Goal: Book appointment/travel/reservation

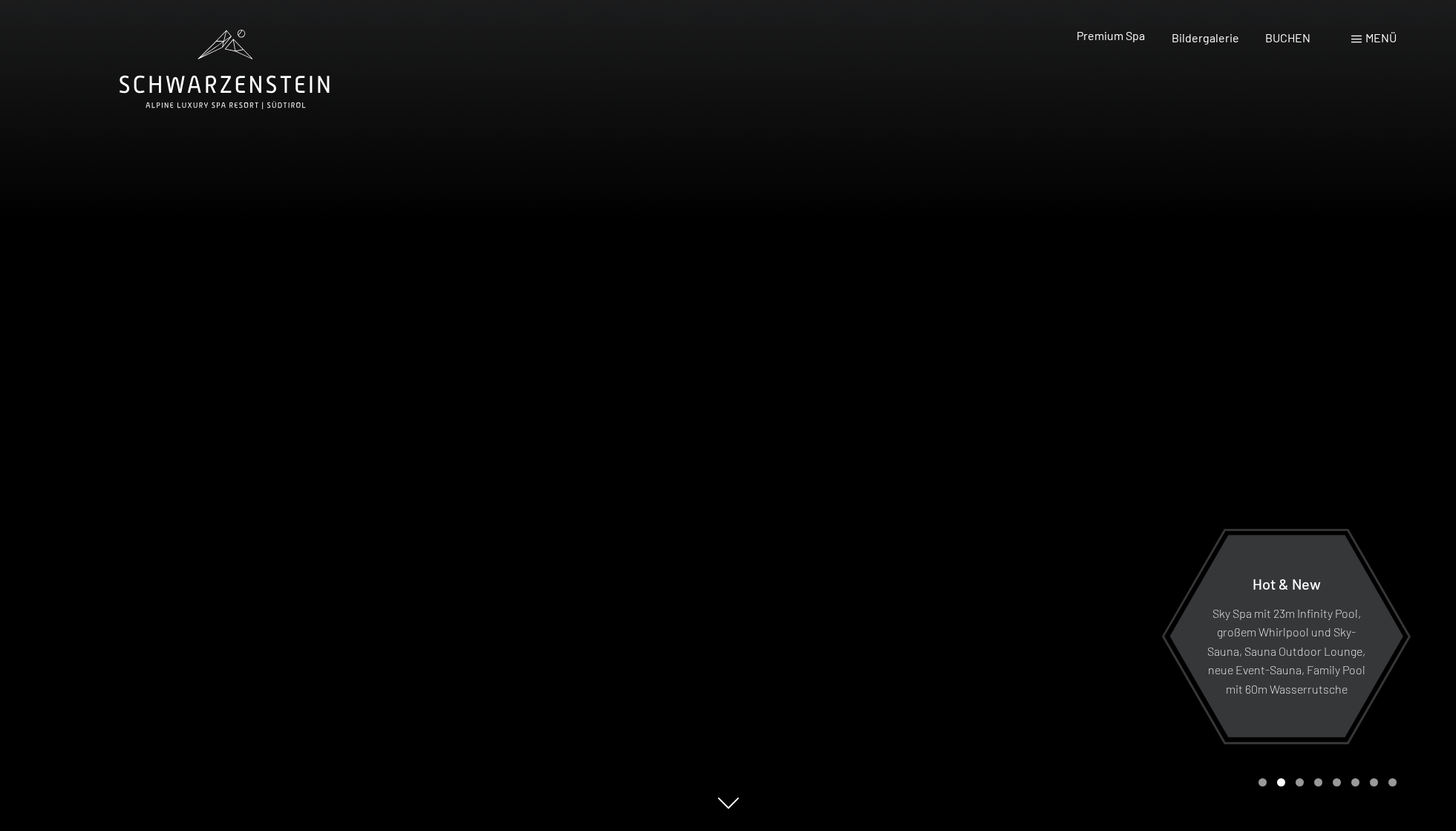
click at [1134, 40] on span "Premium Spa" at bounding box center [1111, 35] width 68 height 14
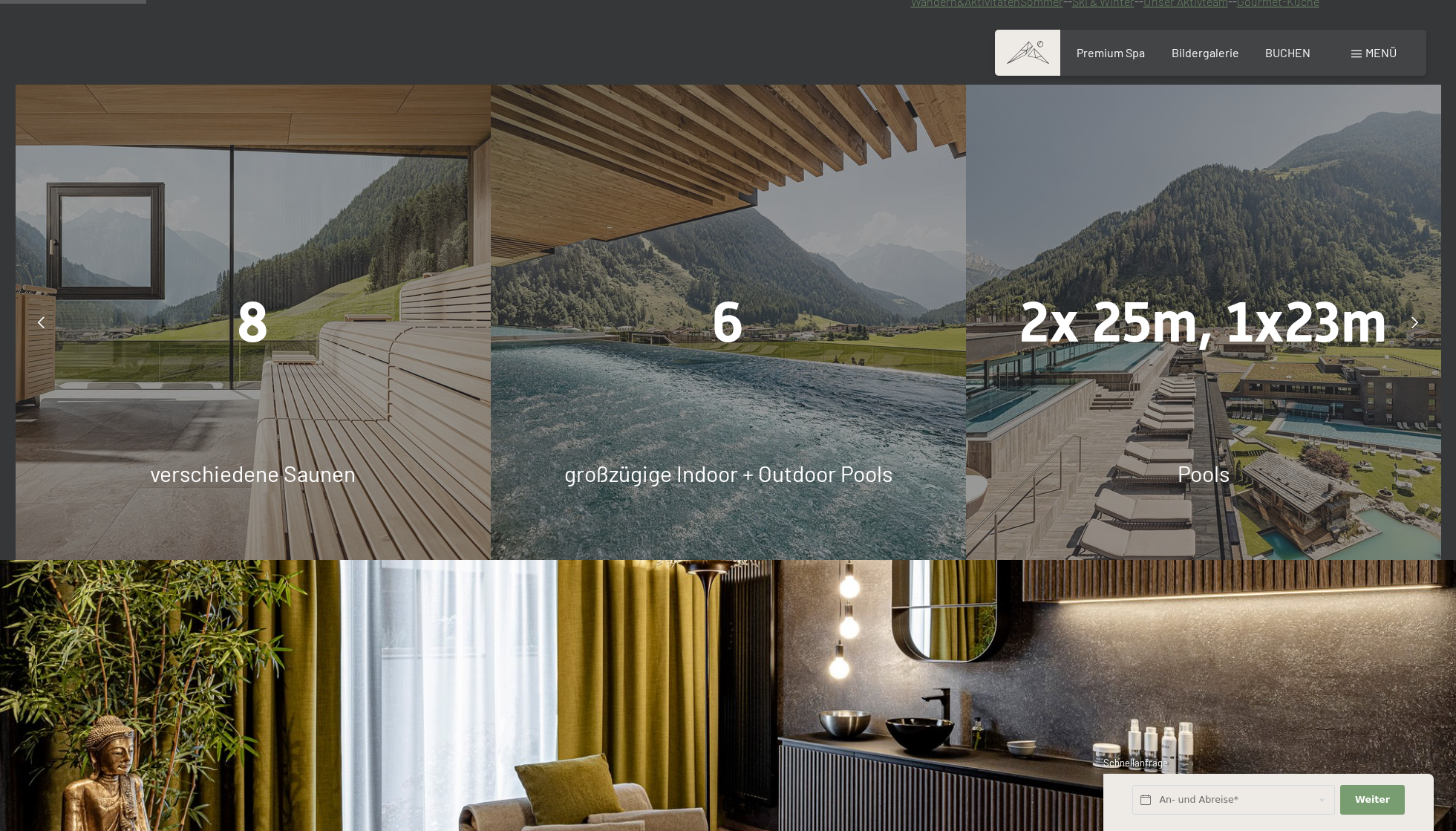
scroll to position [1188, 0]
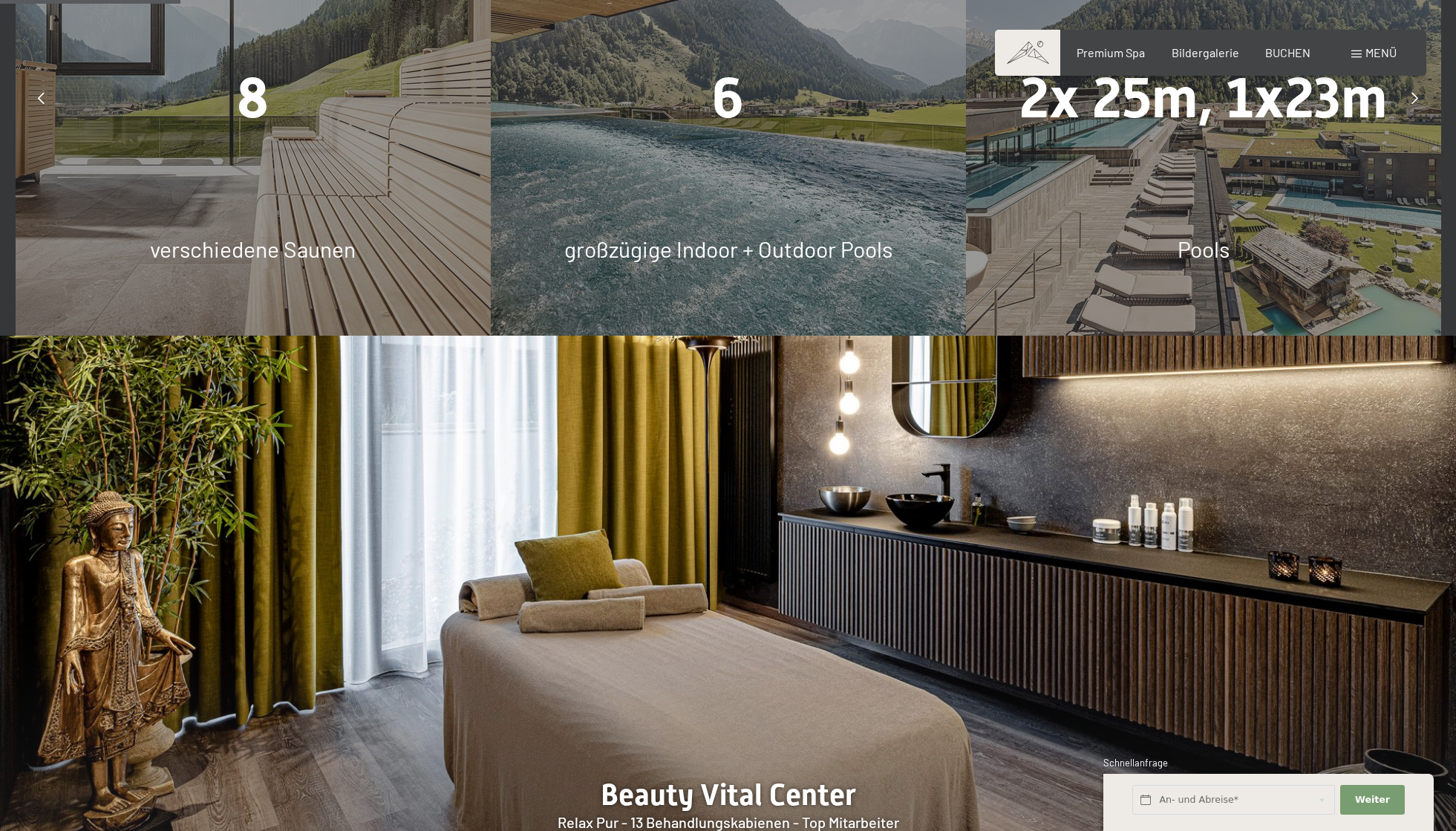
click at [1207, 109] on span "2x 25m, 1x23m" at bounding box center [1203, 98] width 367 height 65
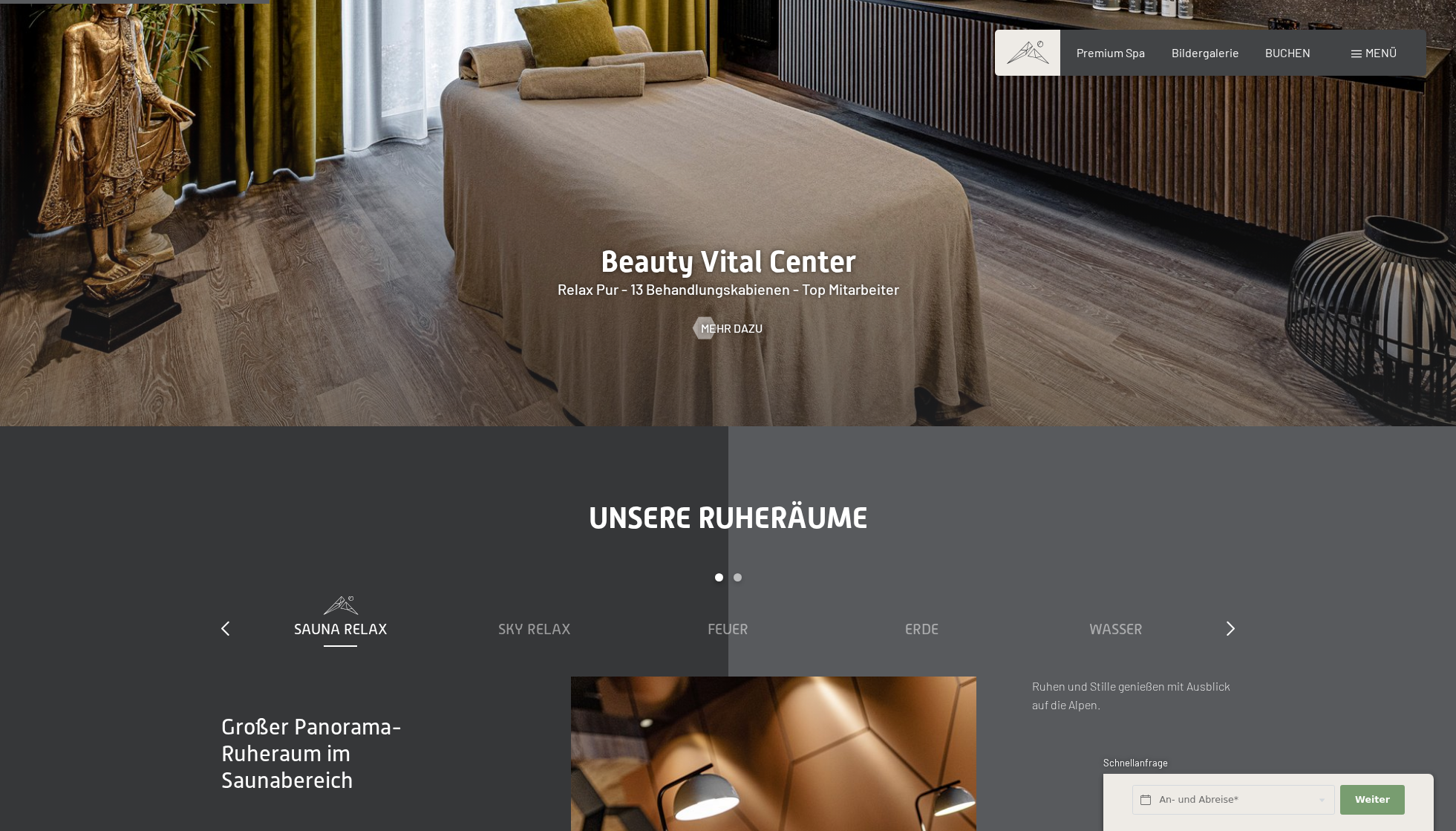
scroll to position [2154, 0]
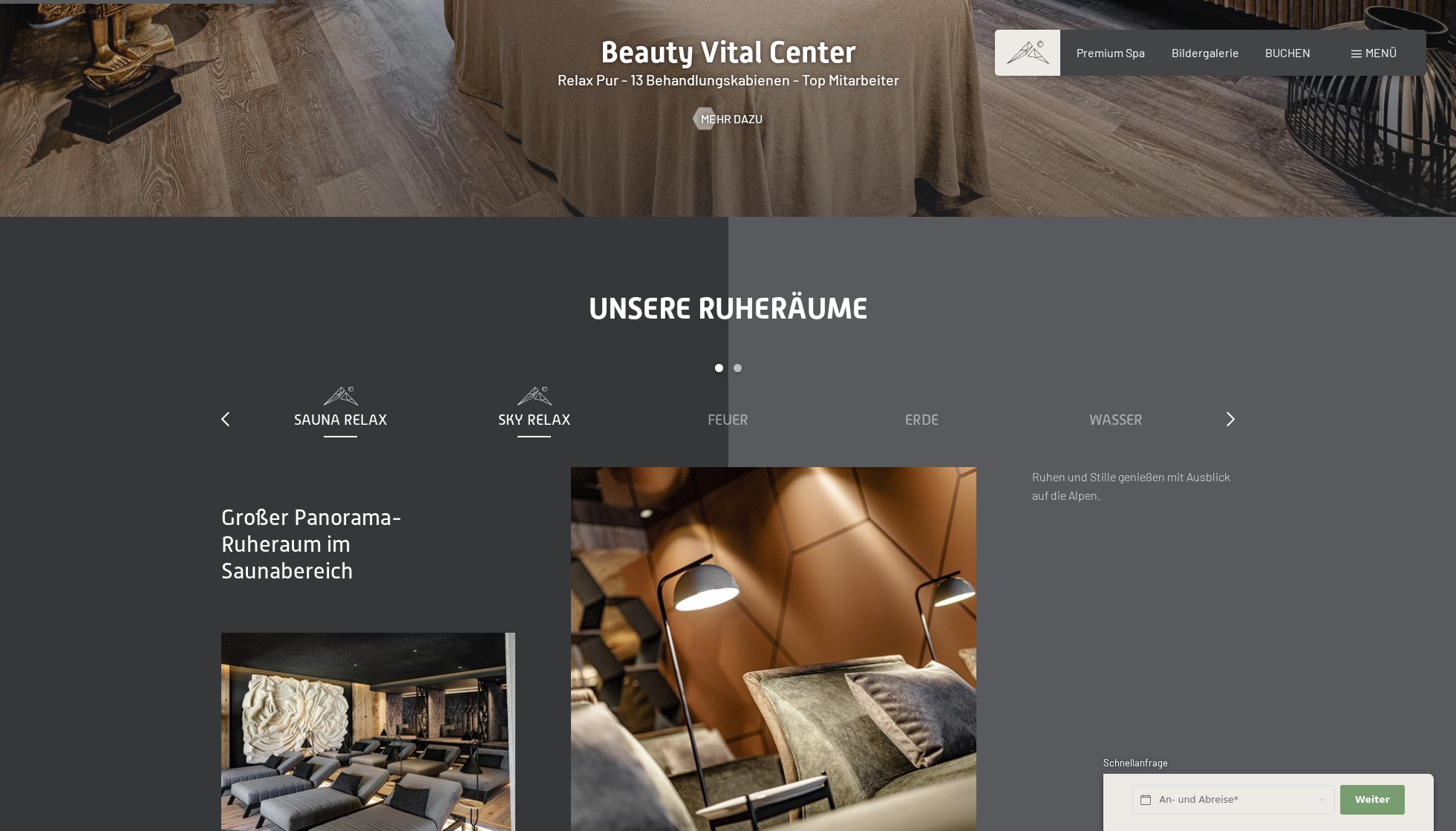
click at [561, 424] on span "Sky Relax" at bounding box center [535, 419] width 73 height 16
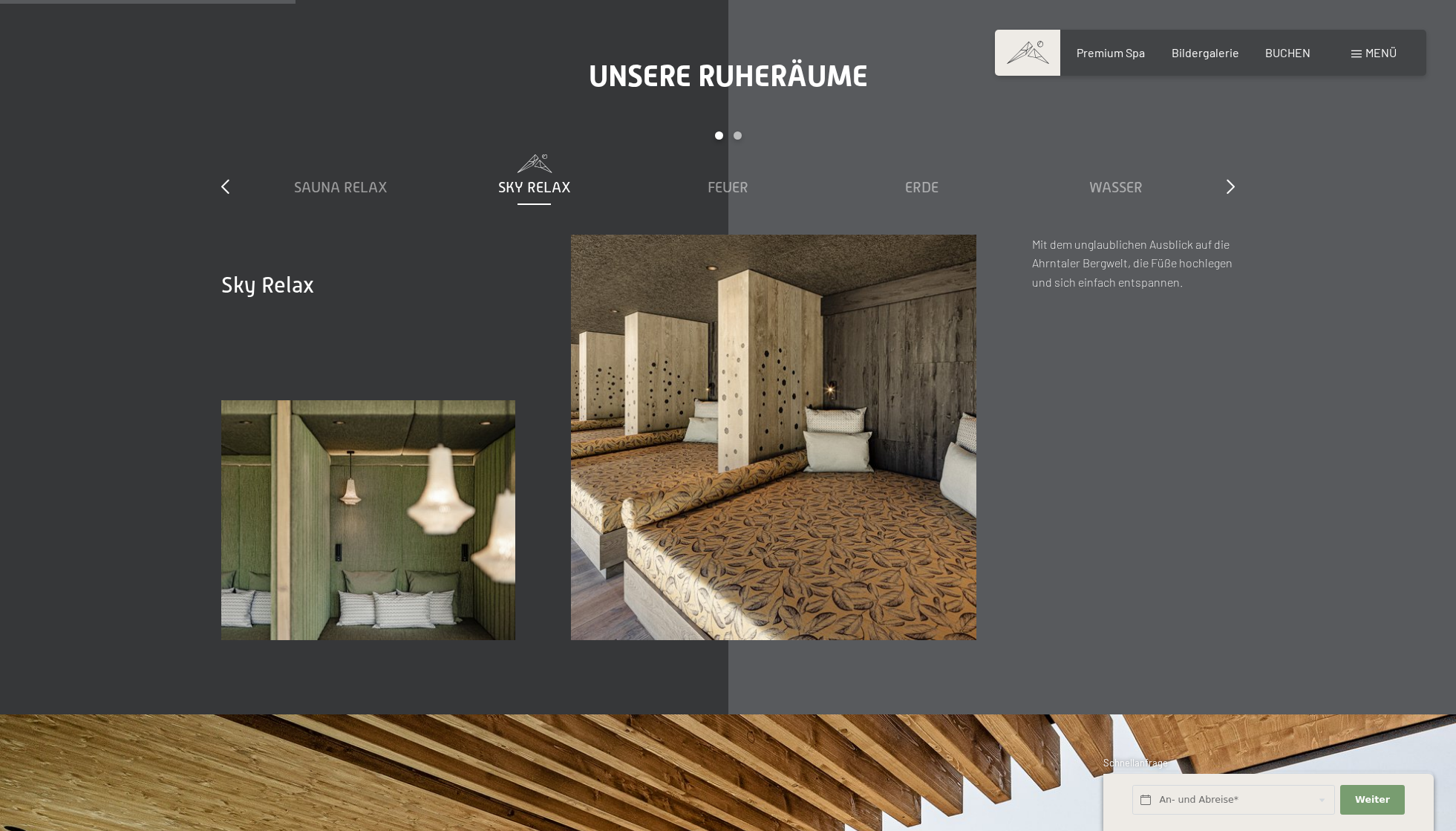
scroll to position [2303, 0]
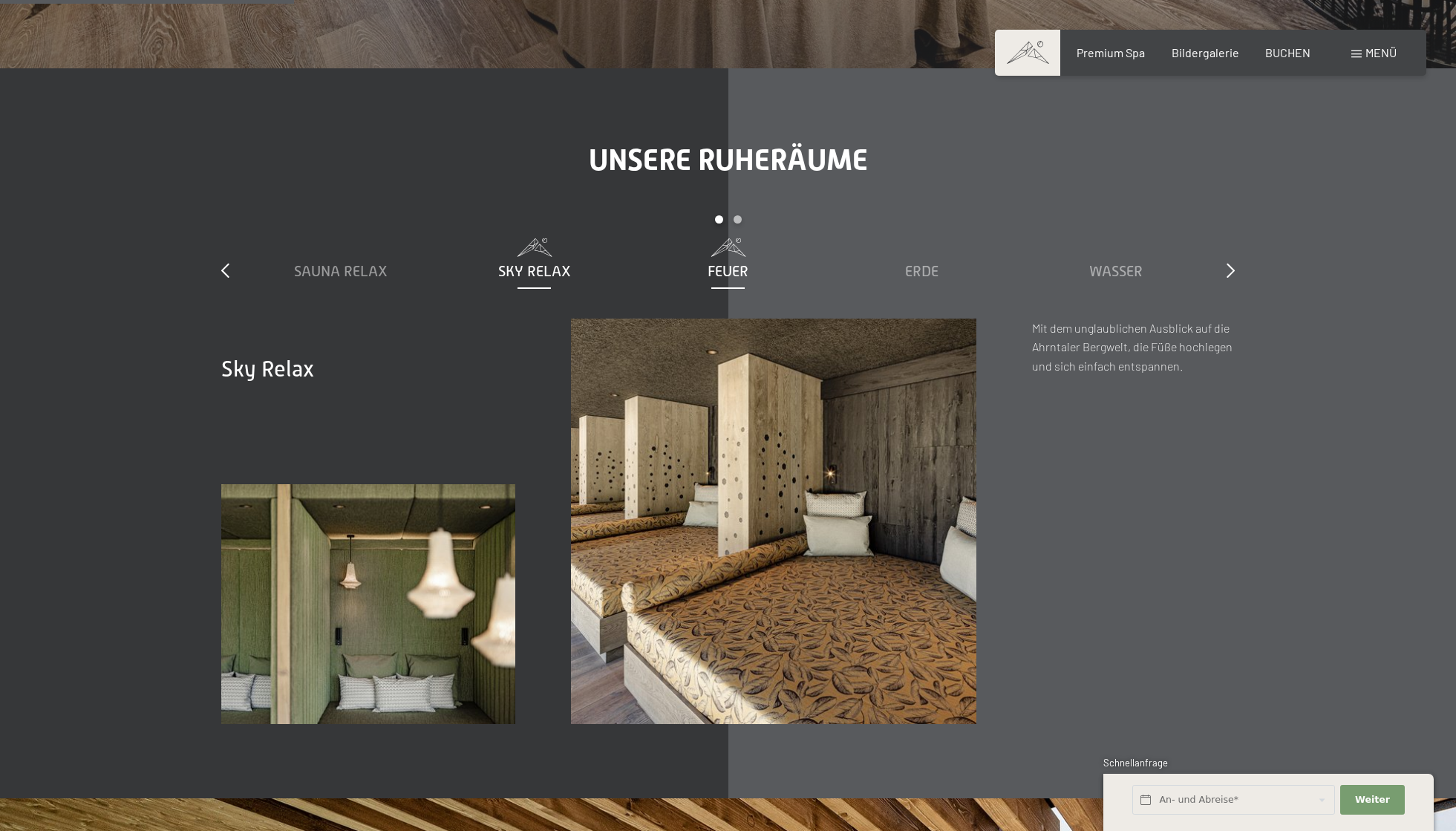
click at [749, 270] on div "Feuer" at bounding box center [728, 271] width 179 height 21
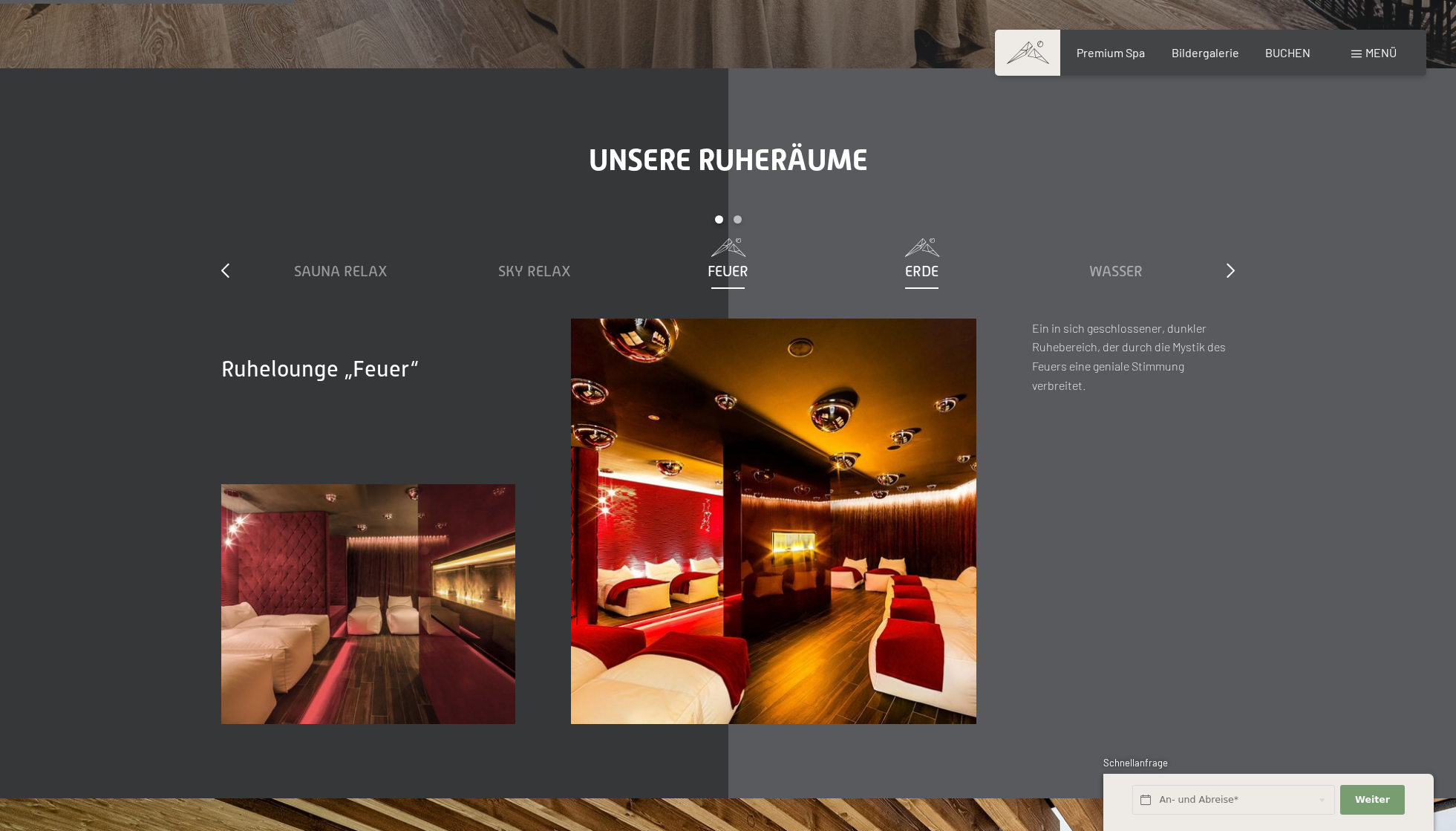
click at [920, 264] on span "Erde" at bounding box center [921, 271] width 33 height 16
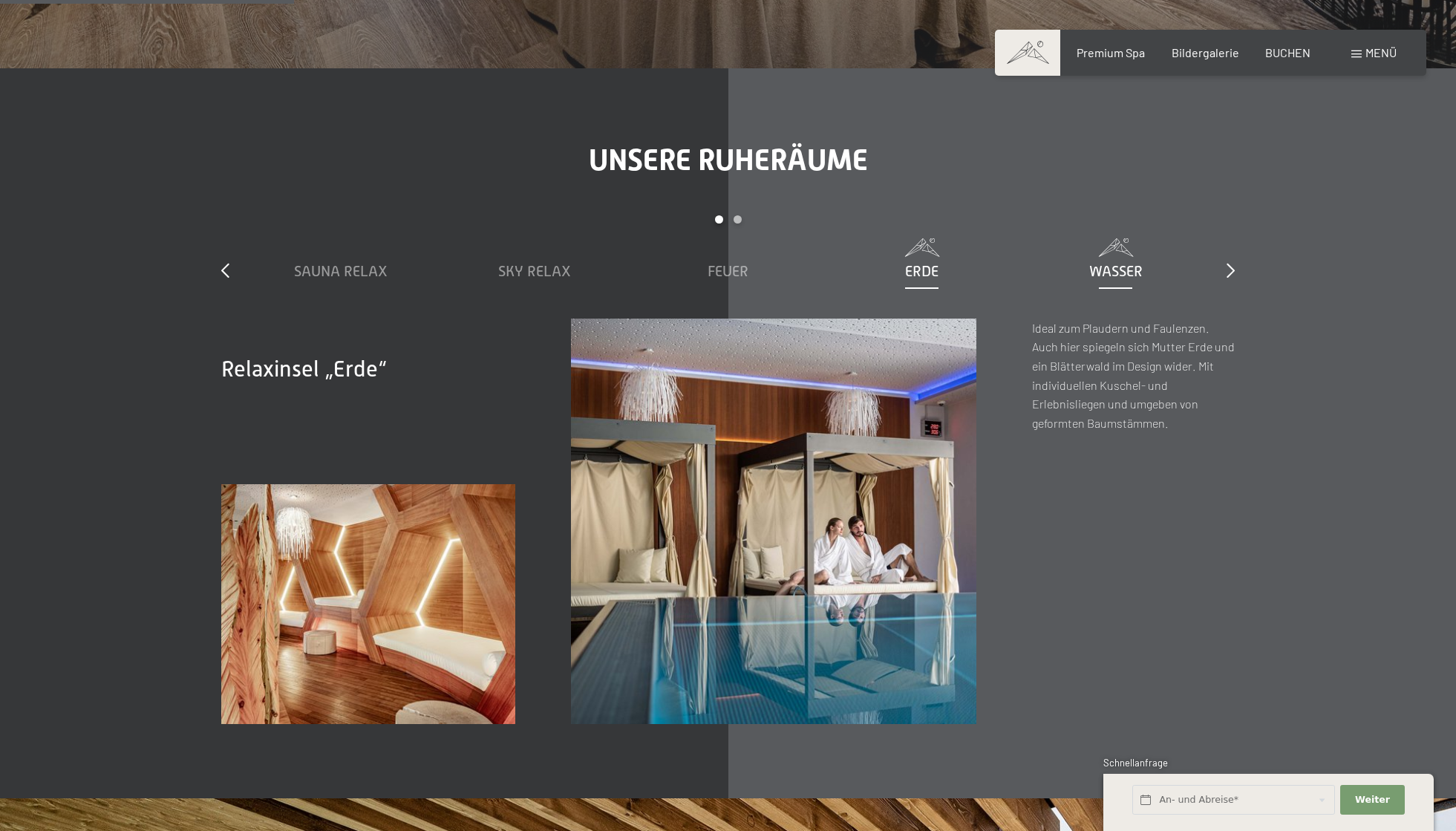
click at [1122, 264] on span "Wasser" at bounding box center [1116, 271] width 53 height 16
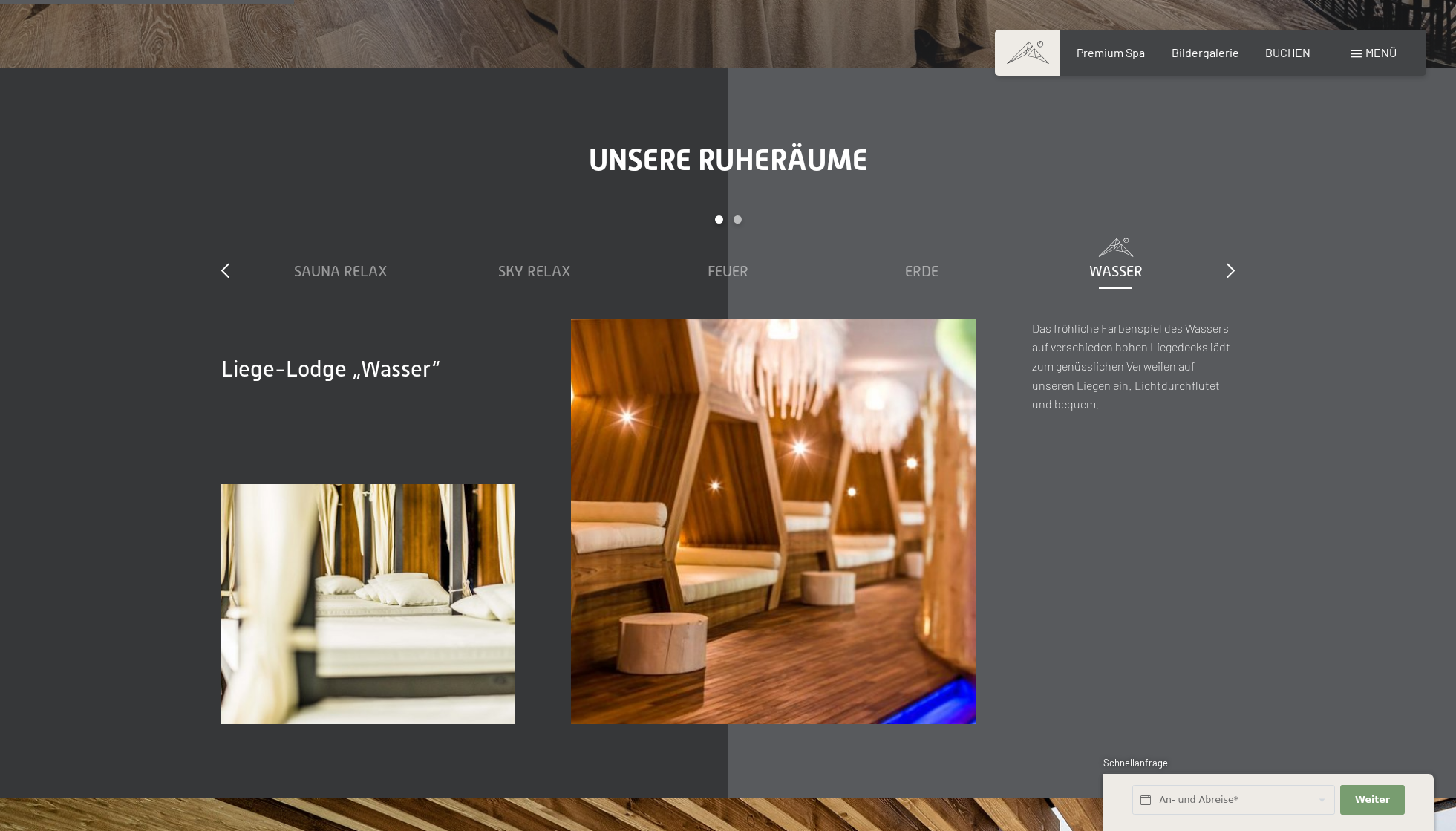
click at [1222, 267] on div "slide 1 to 5 of 7 Sauna Relax Sky Relax Feuer Erde Wasser Luft Wolke 7" at bounding box center [728, 267] width 1014 height 103
click at [231, 266] on div "slide 1 to 5 of 7 Sauna Relax Sky Relax Feuer Erde Wasser Luft Wolke 7" at bounding box center [728, 267] width 1014 height 103
click at [223, 269] on icon at bounding box center [225, 270] width 9 height 15
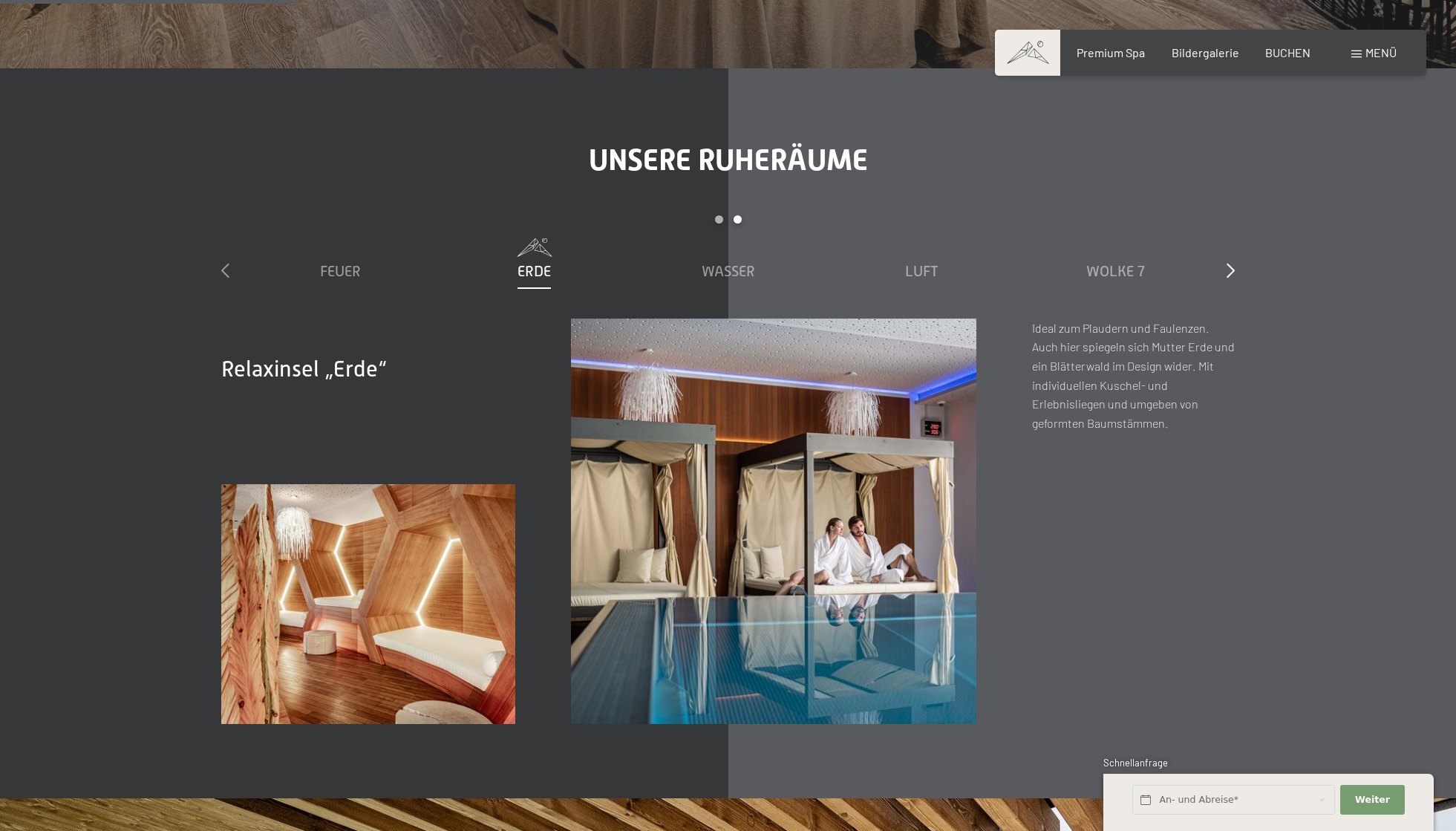
click at [223, 269] on icon at bounding box center [225, 270] width 9 height 15
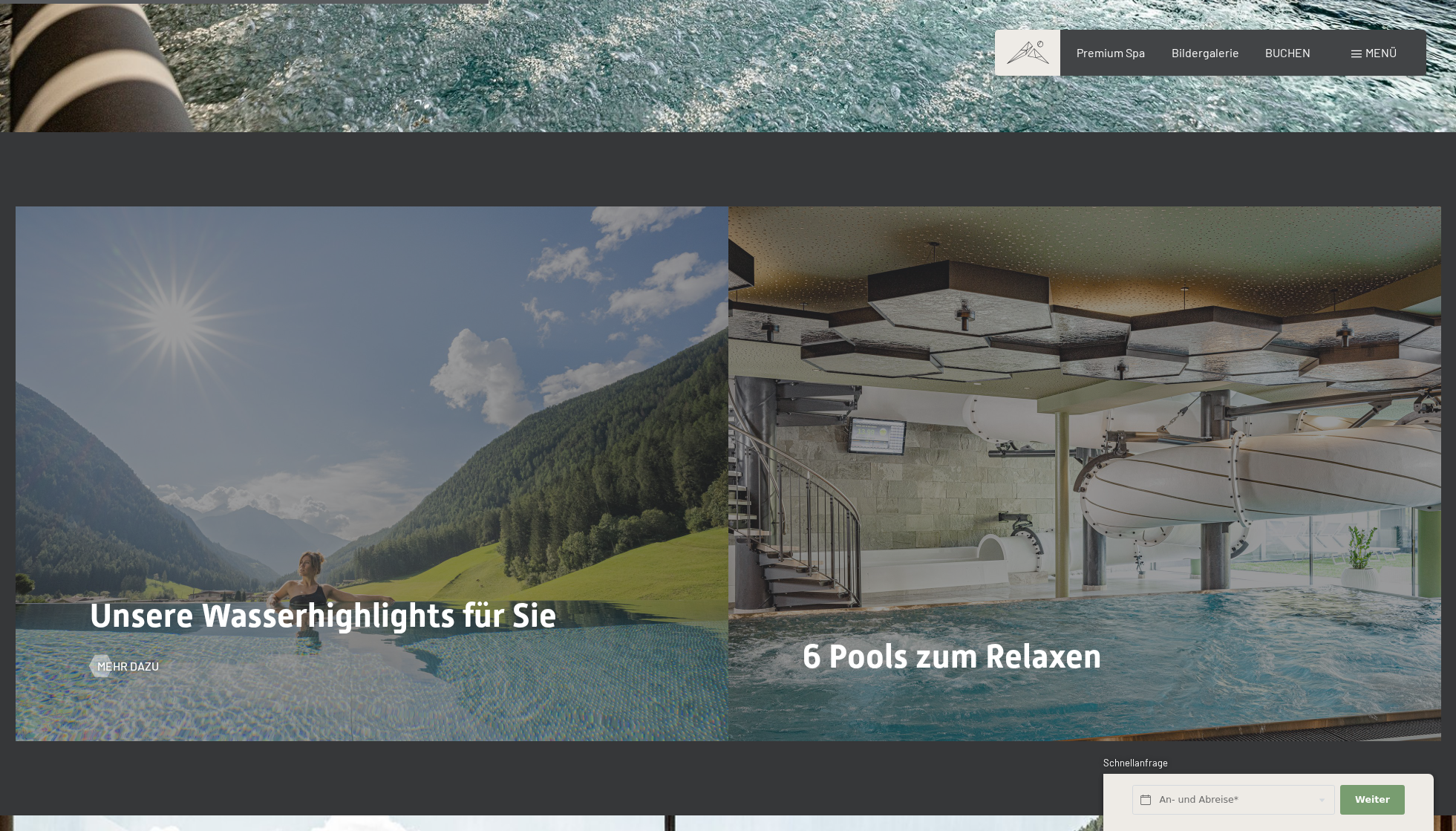
scroll to position [4234, 0]
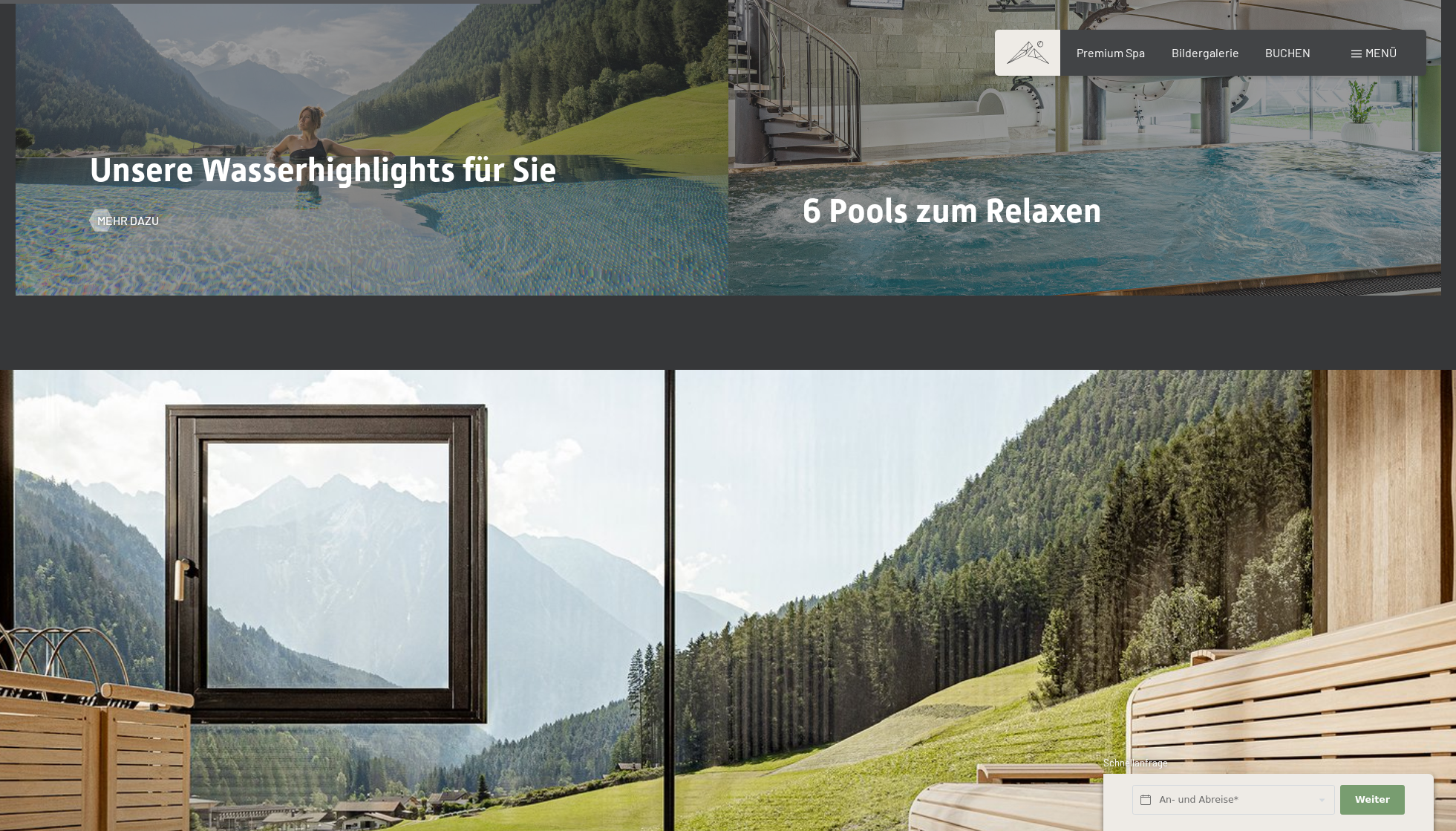
click at [467, 185] on span "Unsere Wasserhighlights für Sie" at bounding box center [323, 170] width 467 height 40
click at [146, 217] on span "Mehr dazu" at bounding box center [143, 220] width 62 height 16
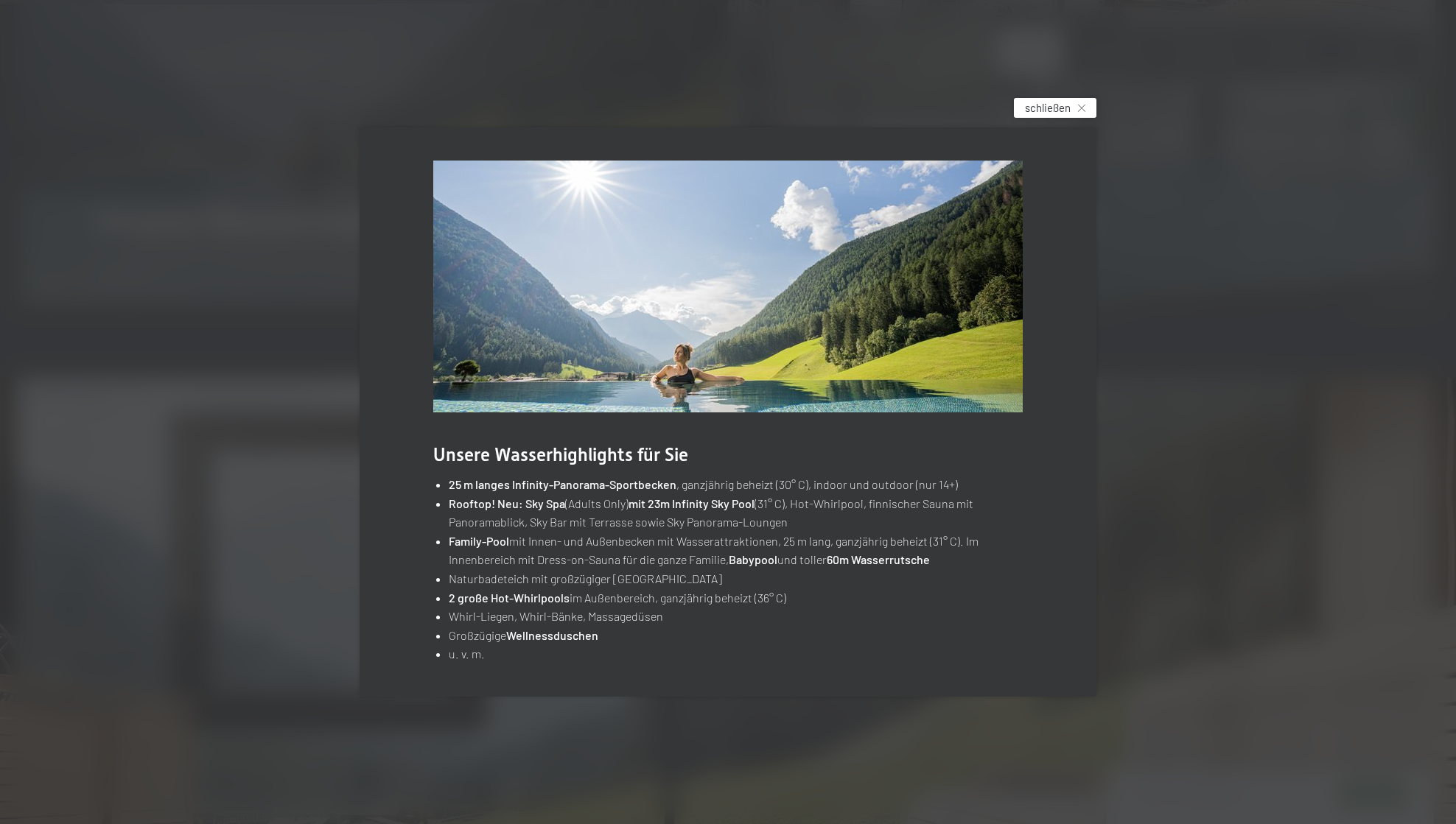
click at [1063, 109] on span "schließen" at bounding box center [1047, 108] width 45 height 15
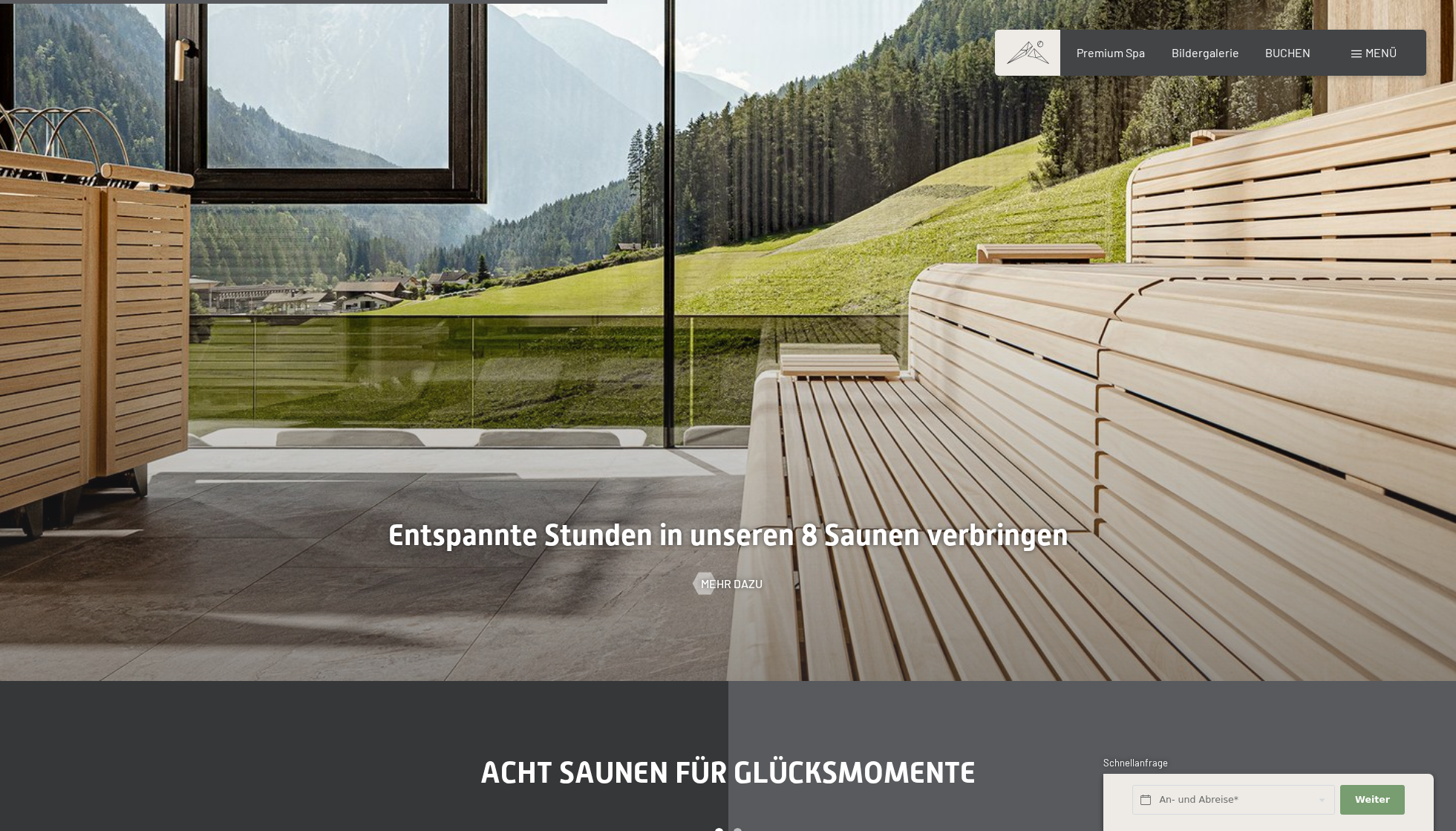
scroll to position [5349, 0]
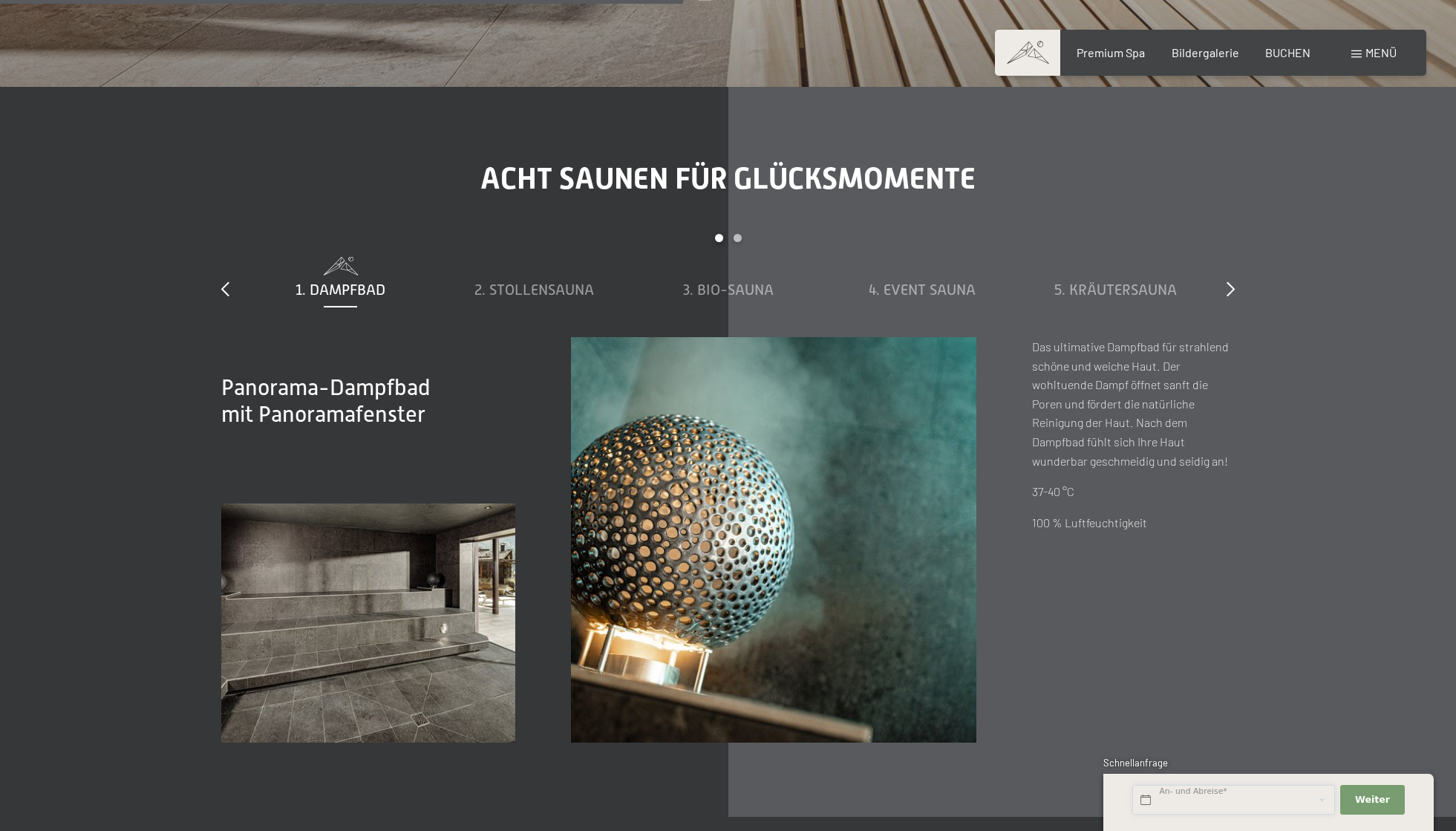
click at [1244, 798] on input "text" at bounding box center [1234, 800] width 203 height 30
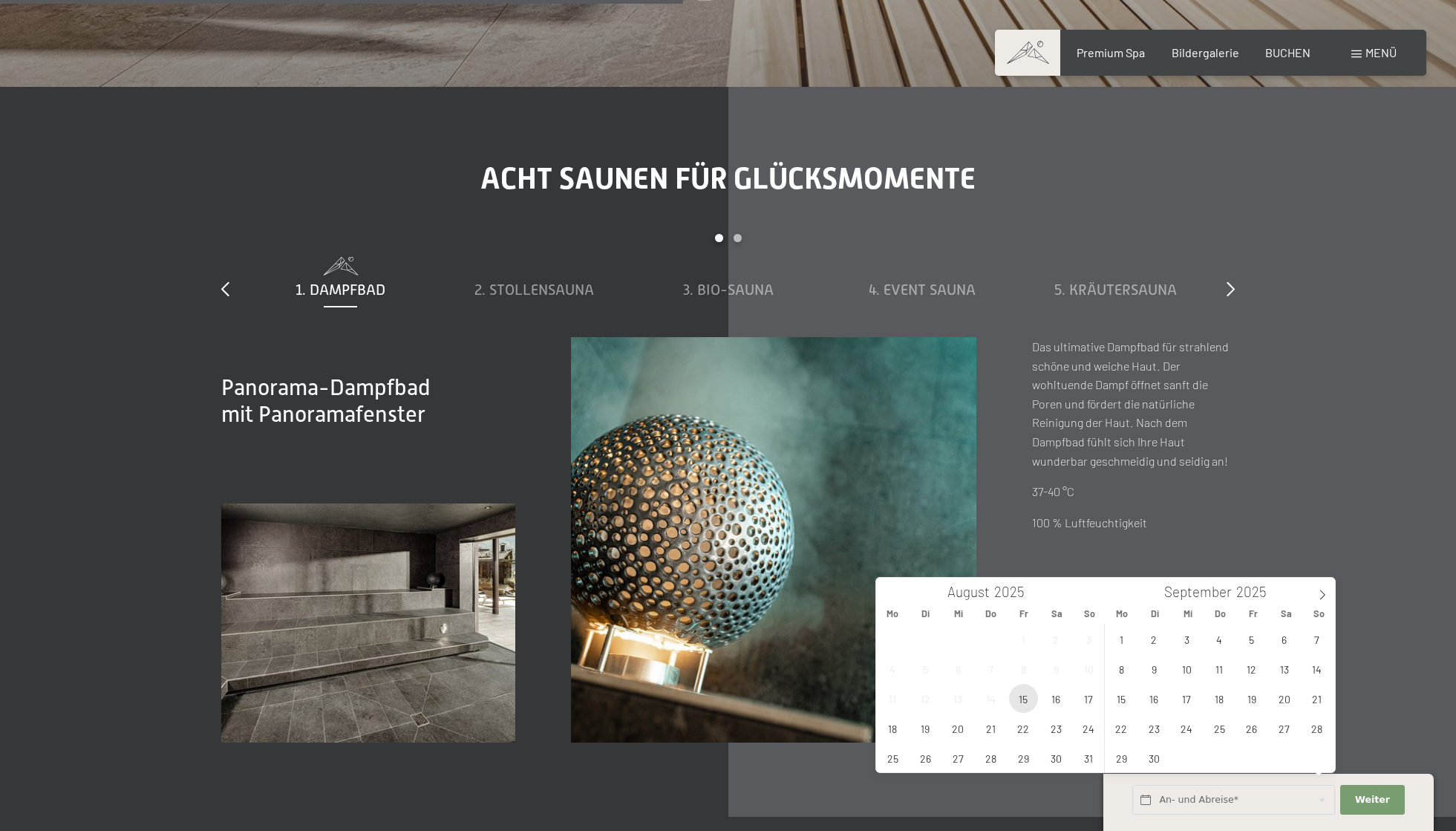
click at [1028, 700] on span "15" at bounding box center [1023, 698] width 29 height 29
click at [992, 739] on span "21" at bounding box center [990, 728] width 29 height 29
type input "Fr. 15.08.2025 - Do. 21.08.2025"
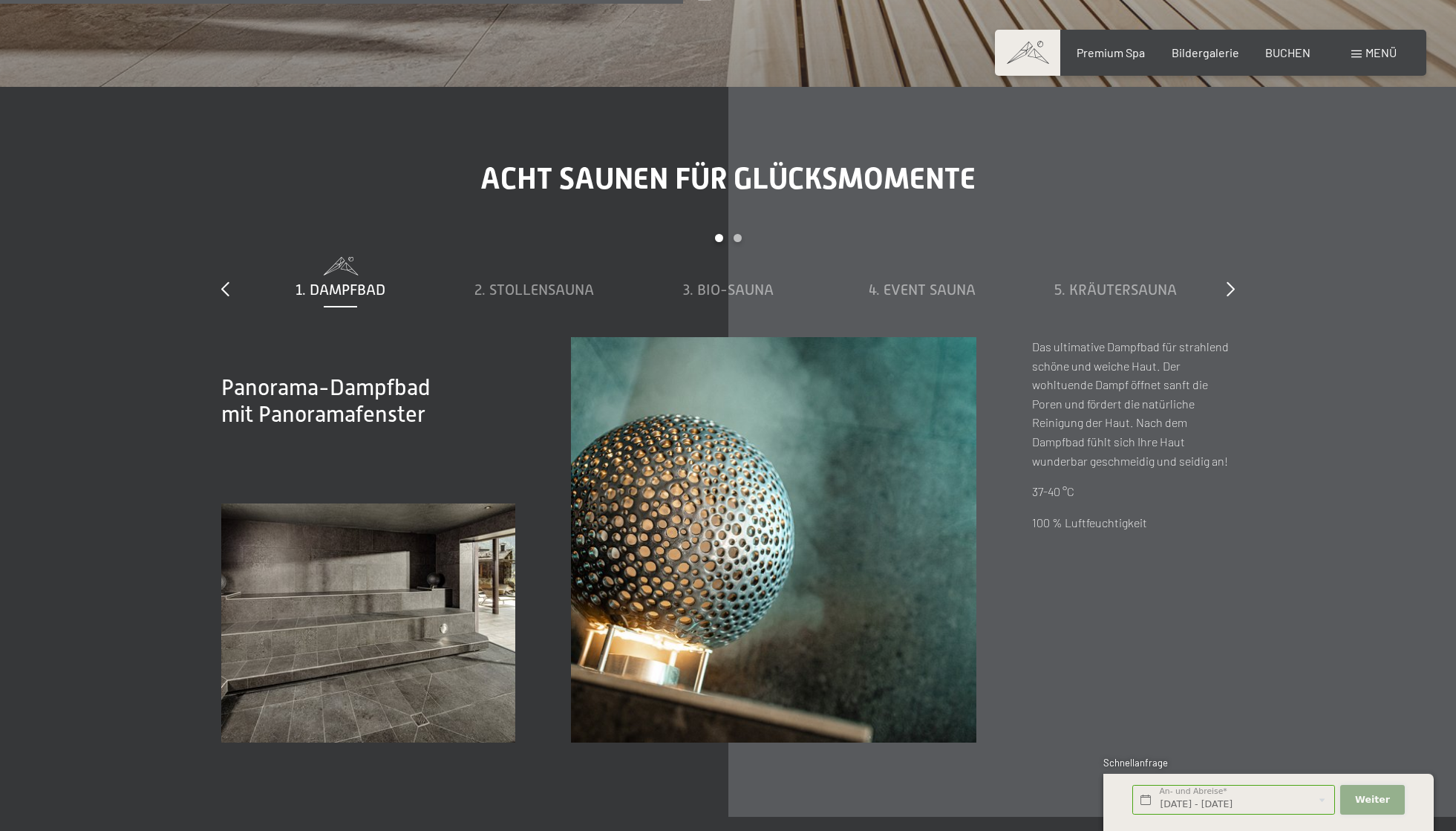
click at [1382, 811] on button "Weiter Adressfelder ausblenden" at bounding box center [1372, 800] width 64 height 30
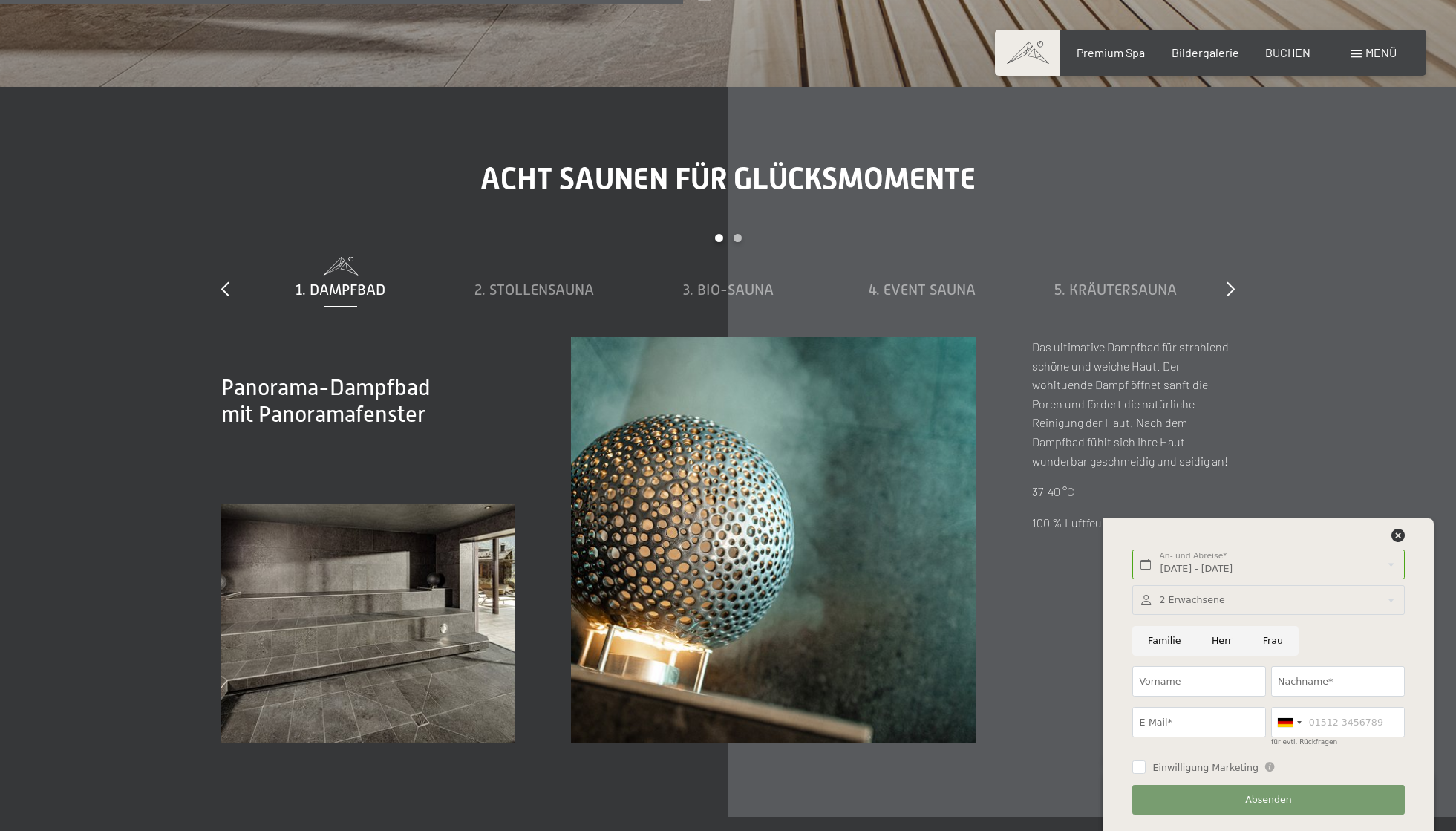
click at [1228, 598] on div at bounding box center [1268, 600] width 272 height 30
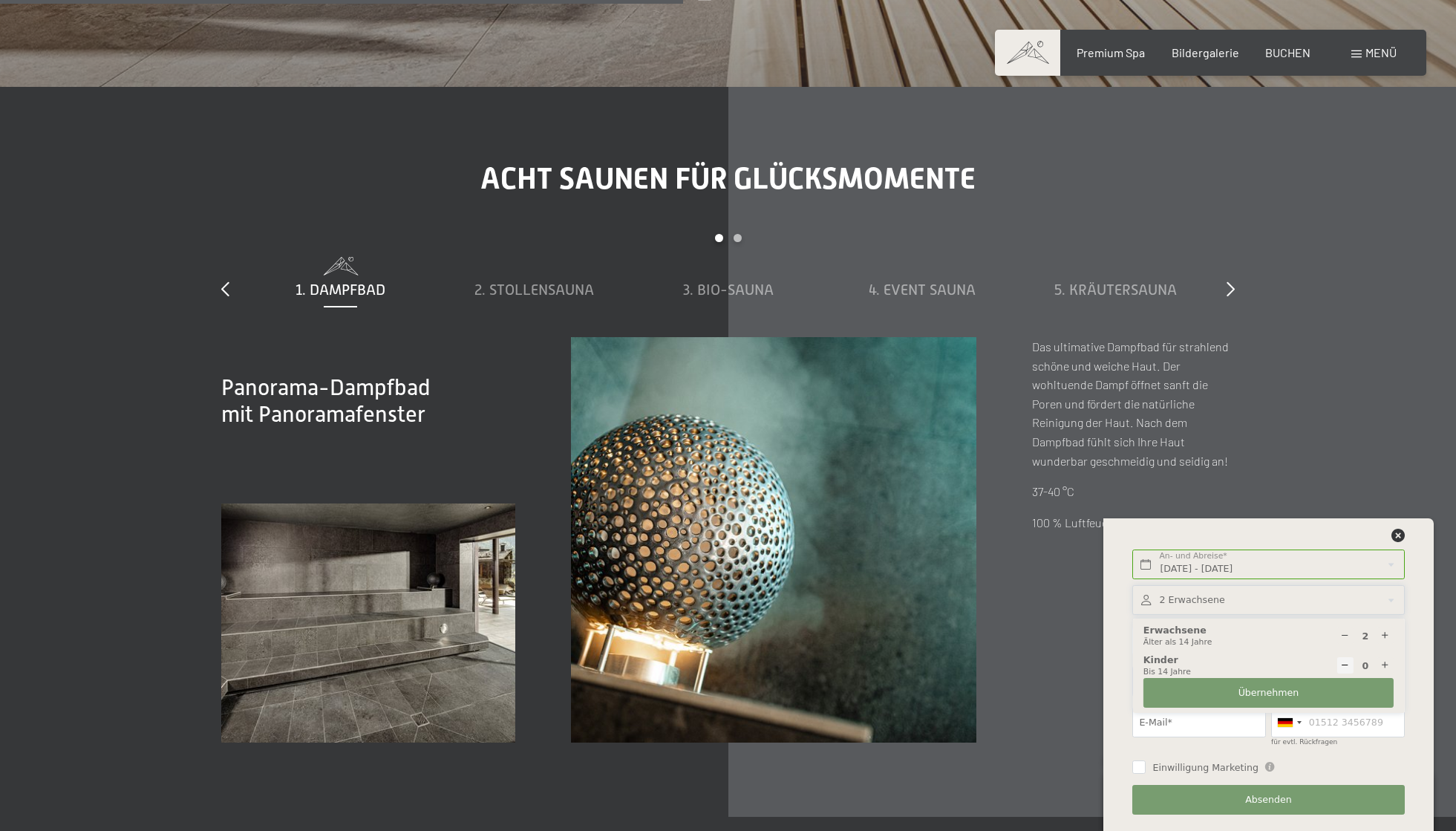
click at [1387, 661] on icon at bounding box center [1385, 666] width 9 height 9
type input "1"
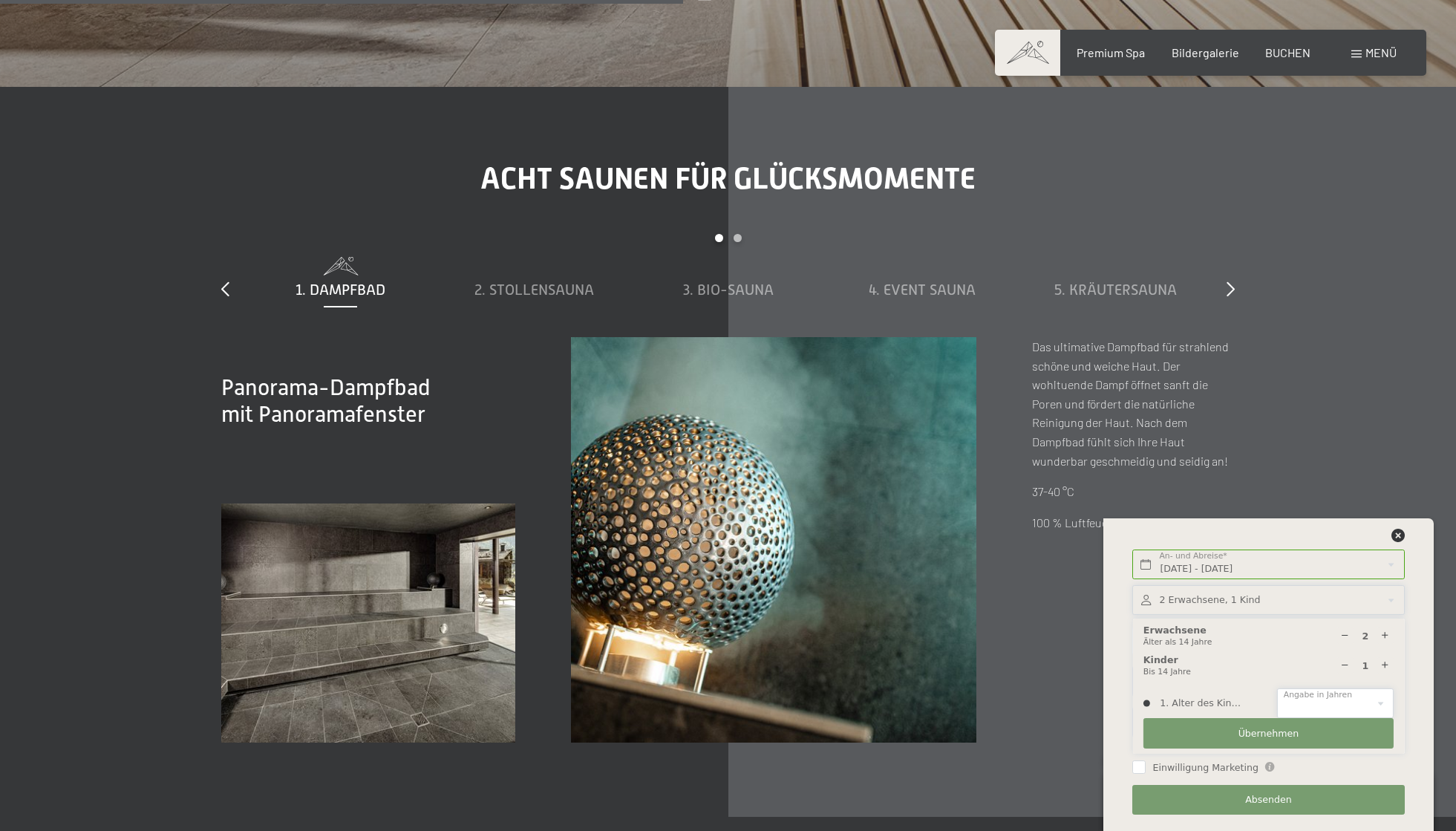
click at [1319, 704] on select "0 1 2 3 4 5 6 7 8 9 10 11 12 13 14" at bounding box center [1335, 703] width 116 height 30
select select "11"
click at [1277, 688] on select "0 1 2 3 4 5 6 7 8 9 10 11 12 13 14" at bounding box center [1335, 703] width 116 height 30
click at [1279, 728] on span "Übernehmen" at bounding box center [1268, 733] width 61 height 13
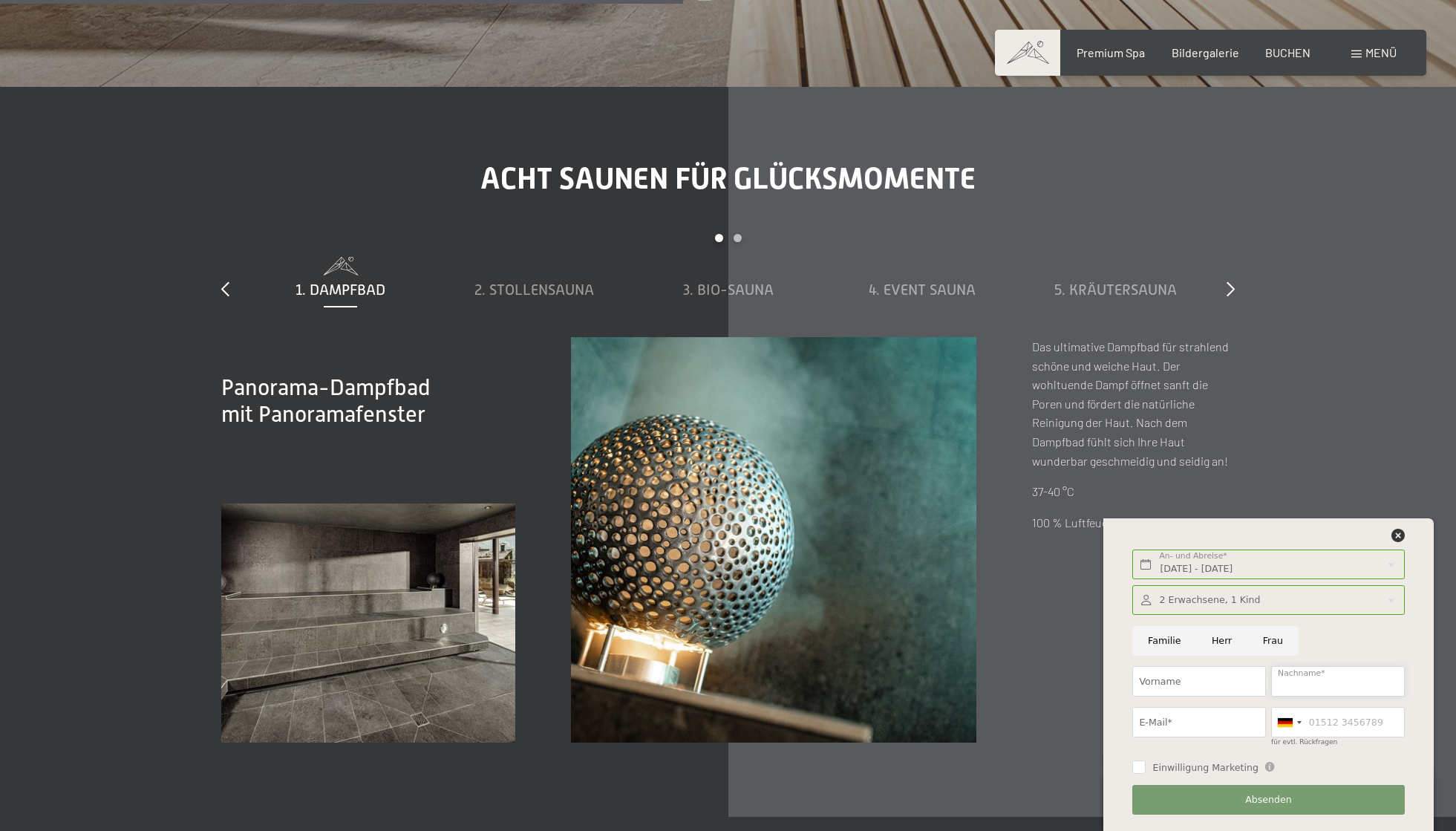
click at [1317, 682] on input "Nachname*" at bounding box center [1338, 681] width 133 height 30
type input "Porwit"
click at [1210, 722] on input "E-Mail*" at bounding box center [1199, 722] width 133 height 30
type input "sarah.porwit@gmx.de"
click at [1365, 753] on div "Einwilligung Marketing Der Unterfertigte, der die Aufklärung laut Link gelesen …" at bounding box center [1268, 766] width 277 height 27
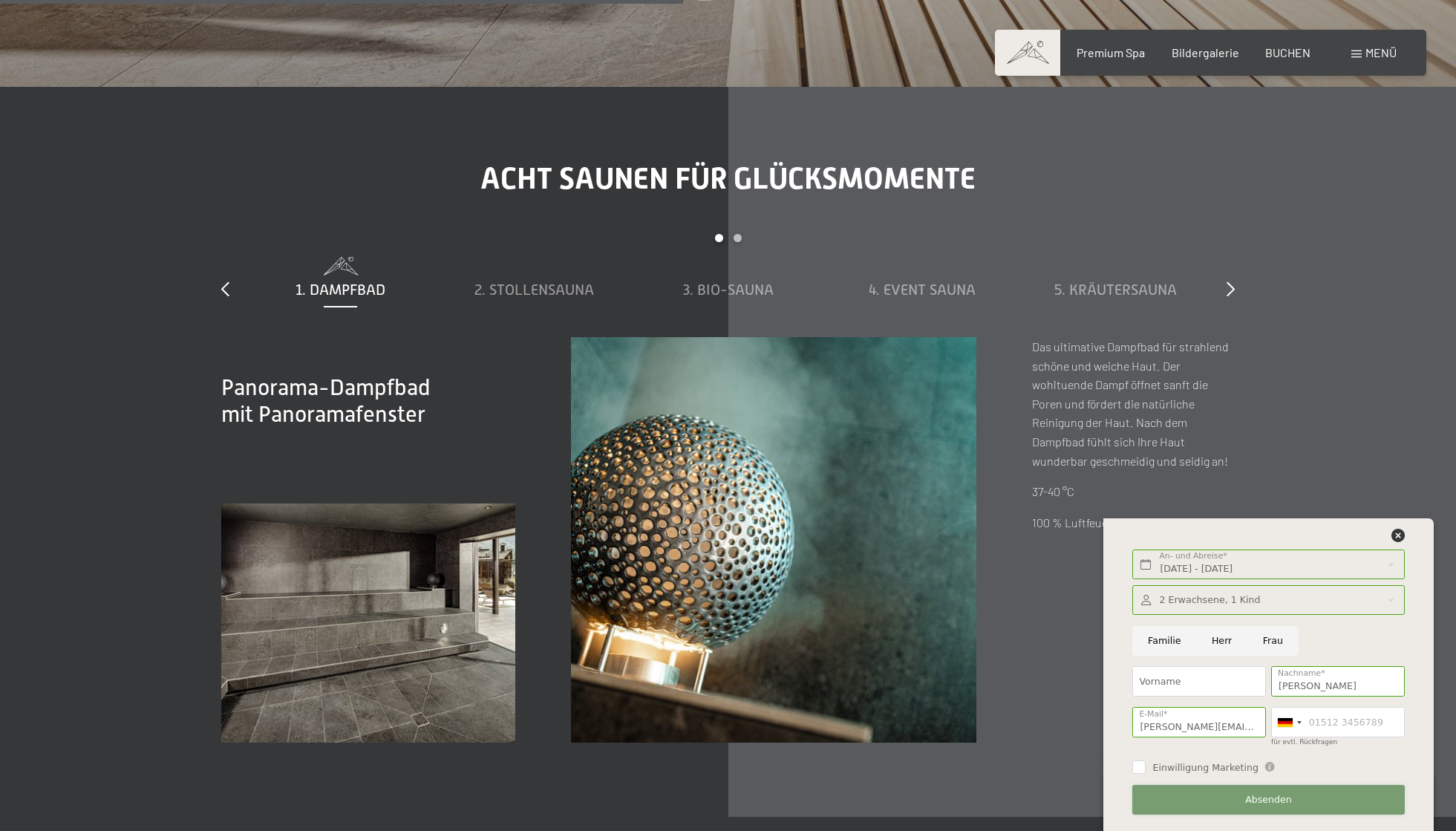
click at [1297, 803] on button "Absenden" at bounding box center [1268, 800] width 272 height 30
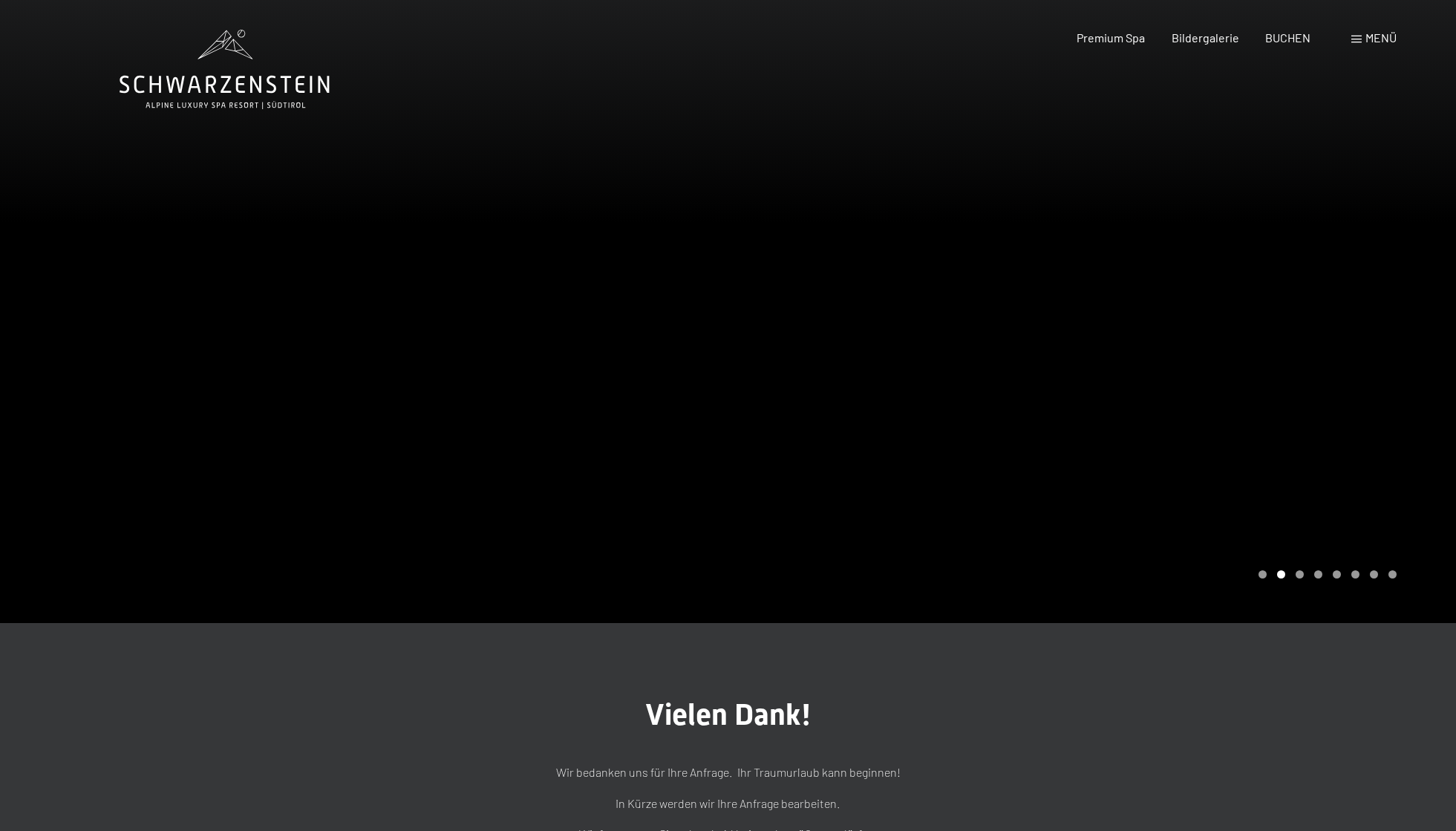
click at [1358, 34] on div "Menü" at bounding box center [1374, 37] width 45 height 16
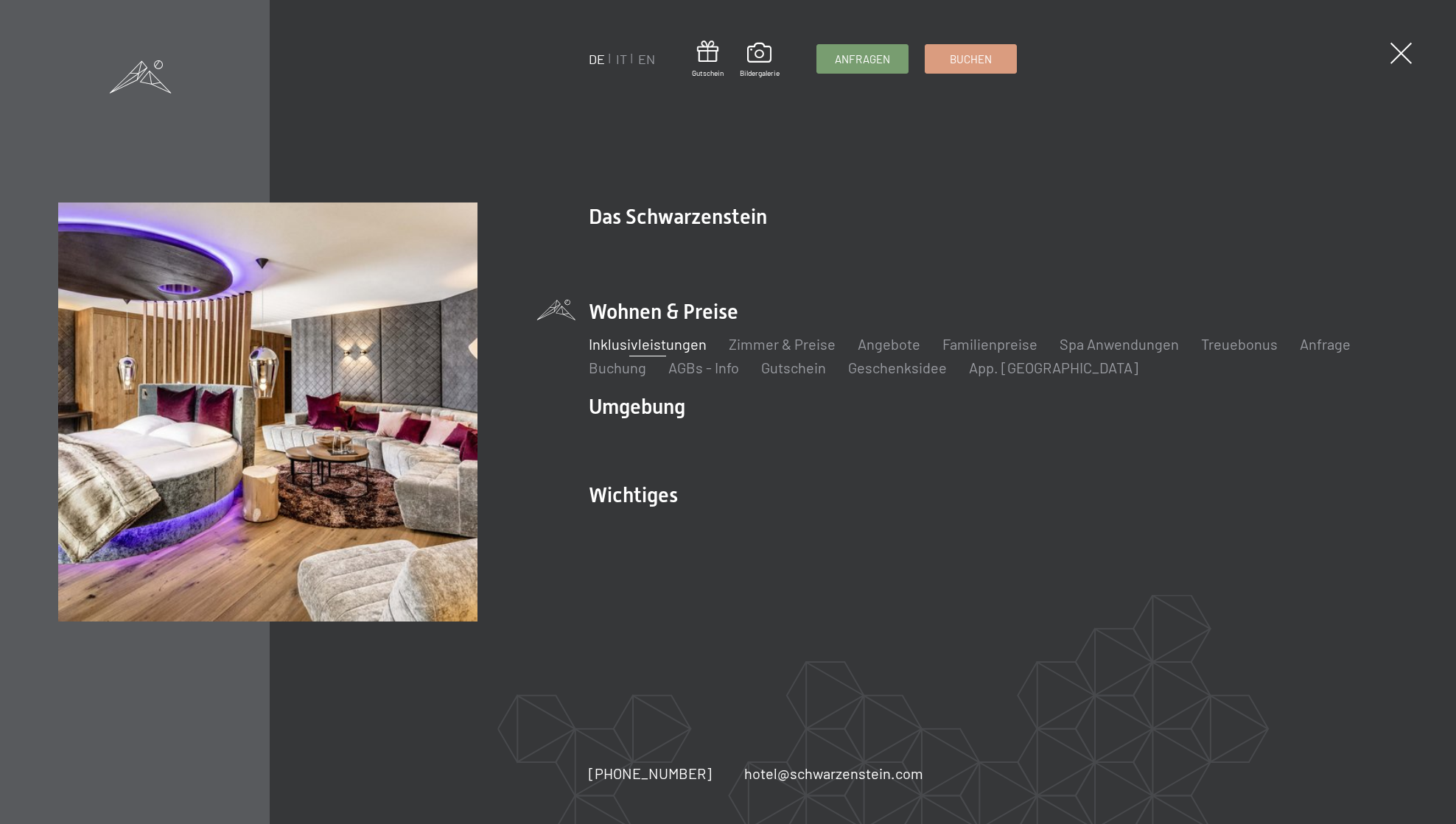
click at [683, 342] on link "Inklusivleistungen" at bounding box center [647, 344] width 118 height 18
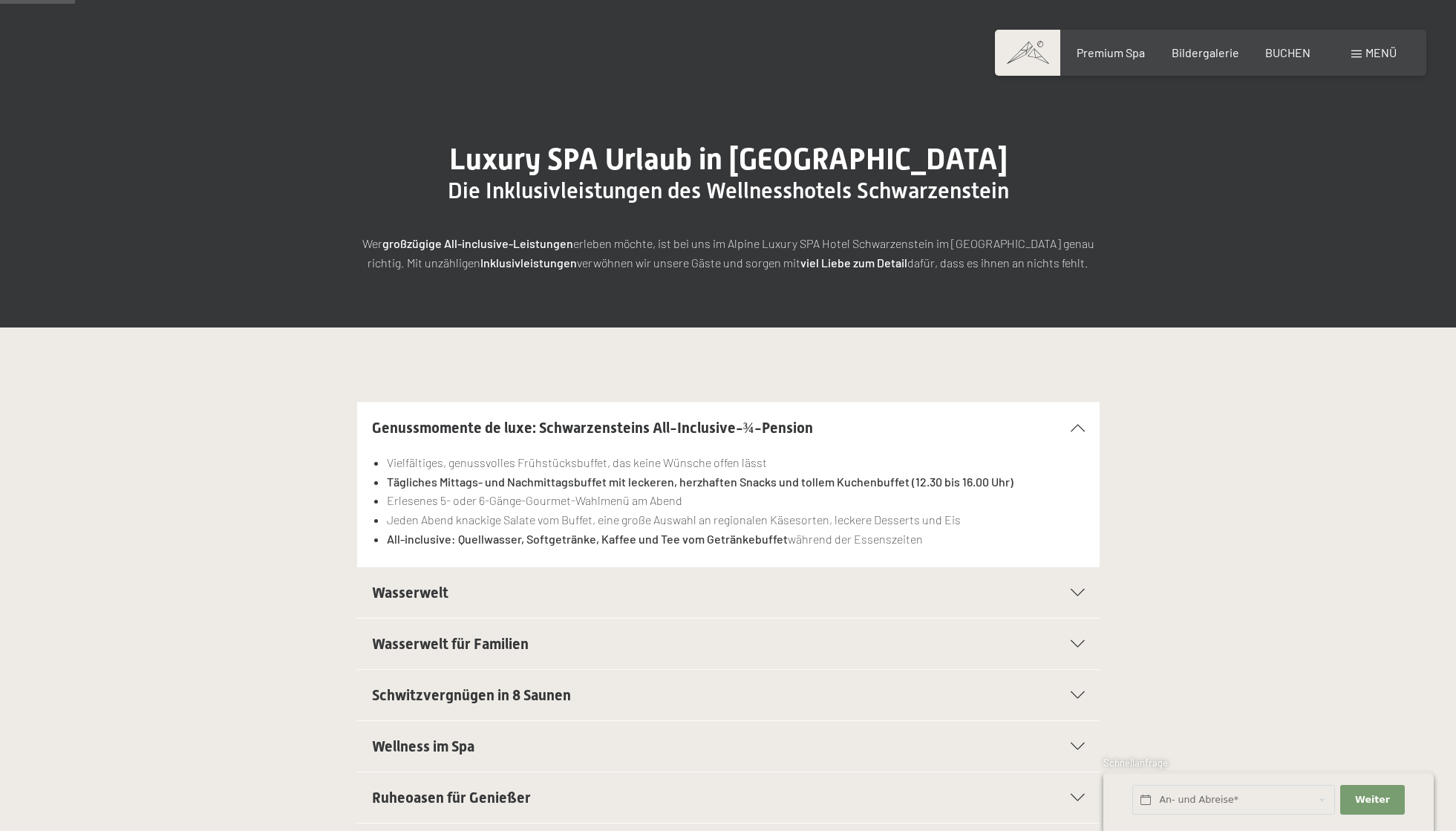
scroll to position [149, 0]
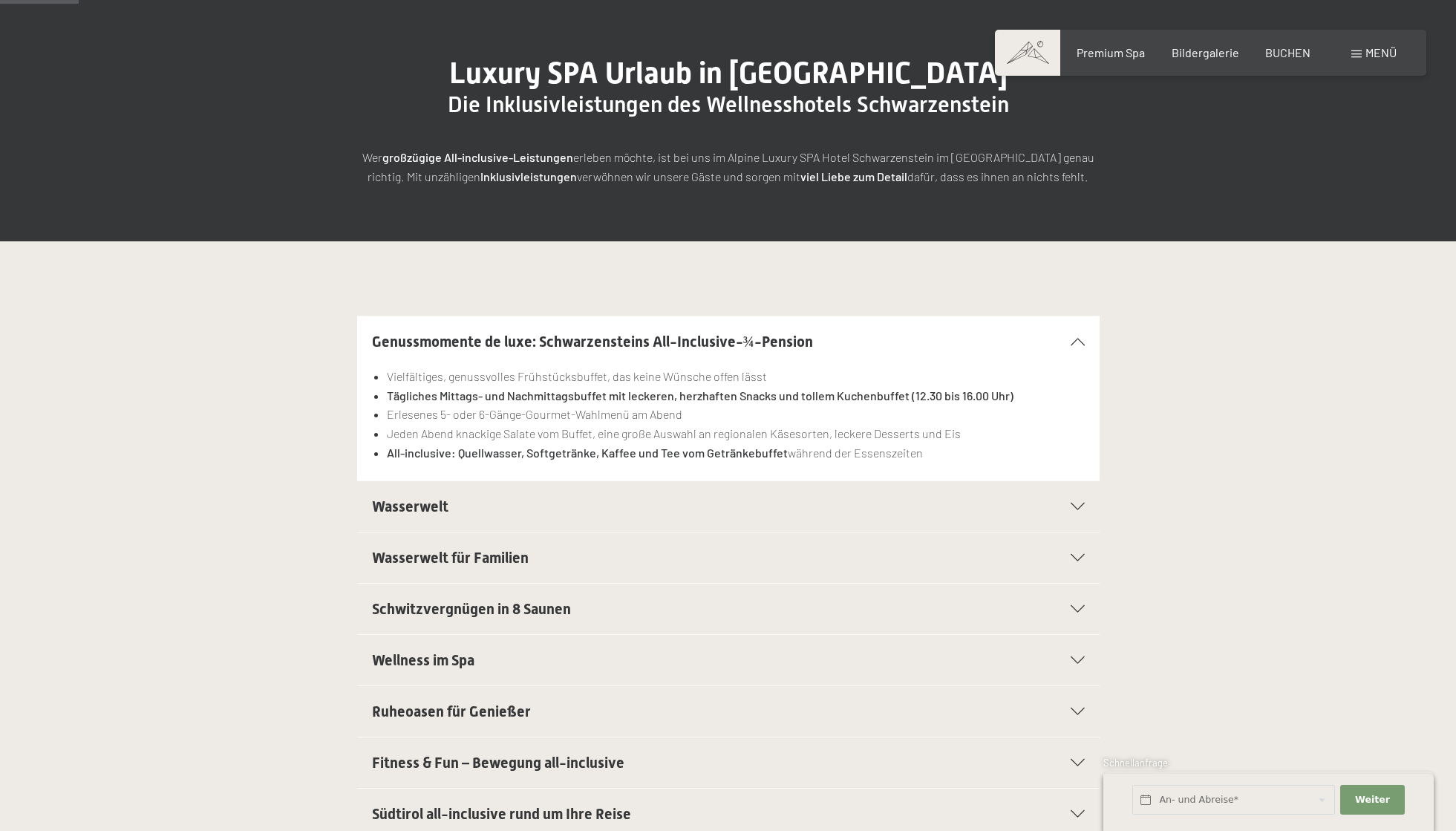
click at [405, 505] on span "Wasserwelt" at bounding box center [410, 506] width 77 height 18
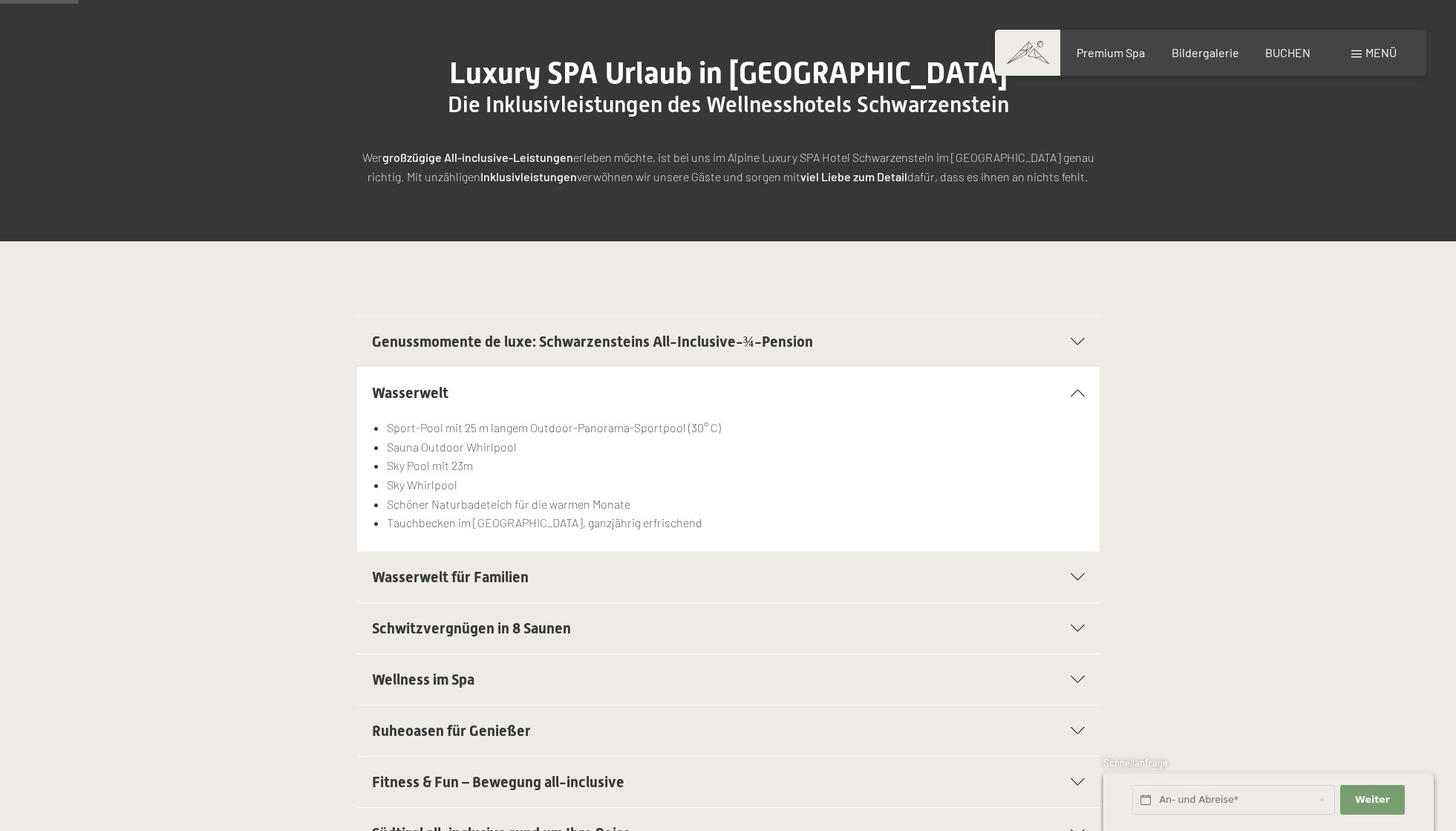
click at [502, 580] on span "Wasserwelt für Familien" at bounding box center [450, 577] width 157 height 18
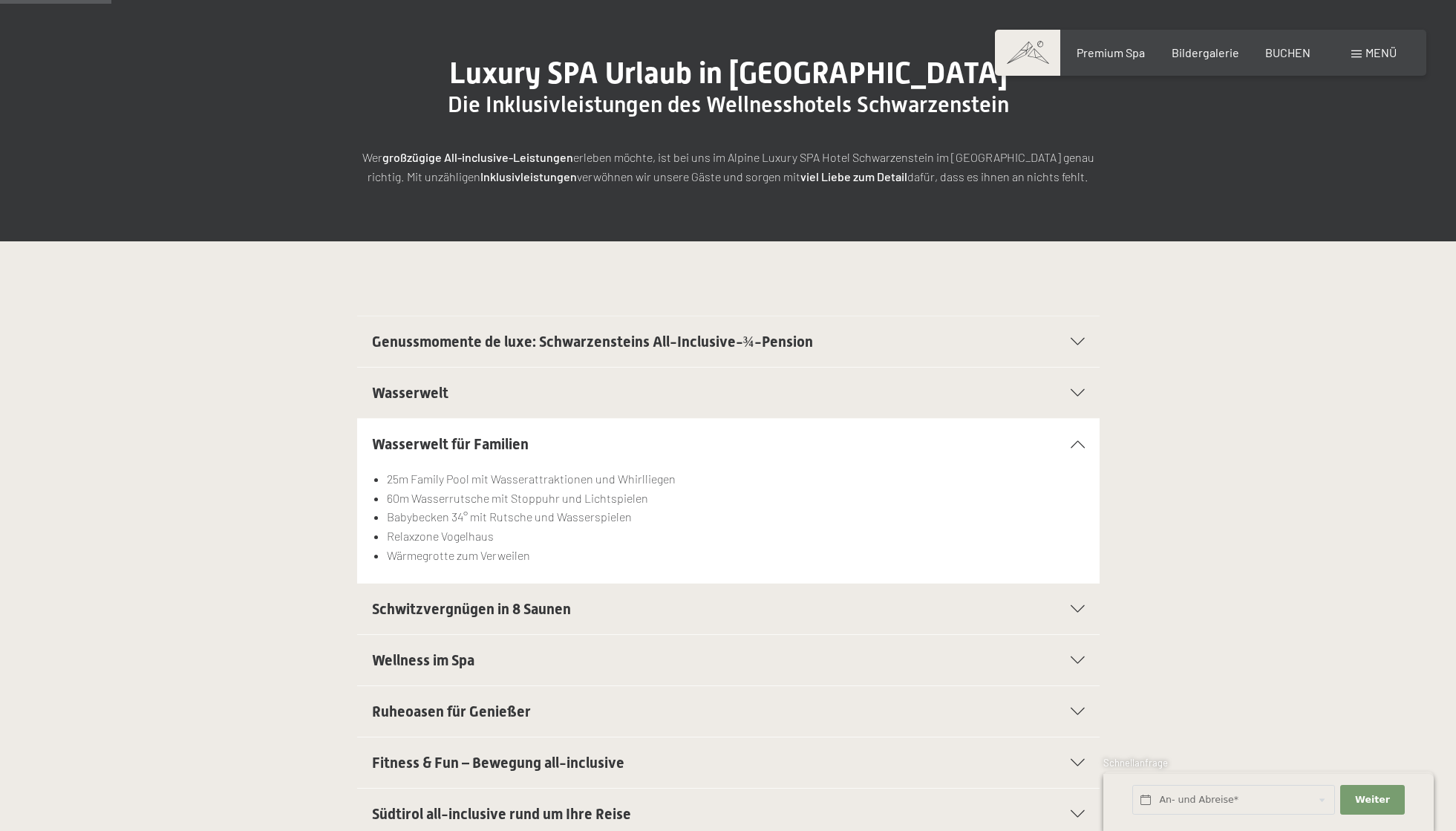
scroll to position [371, 0]
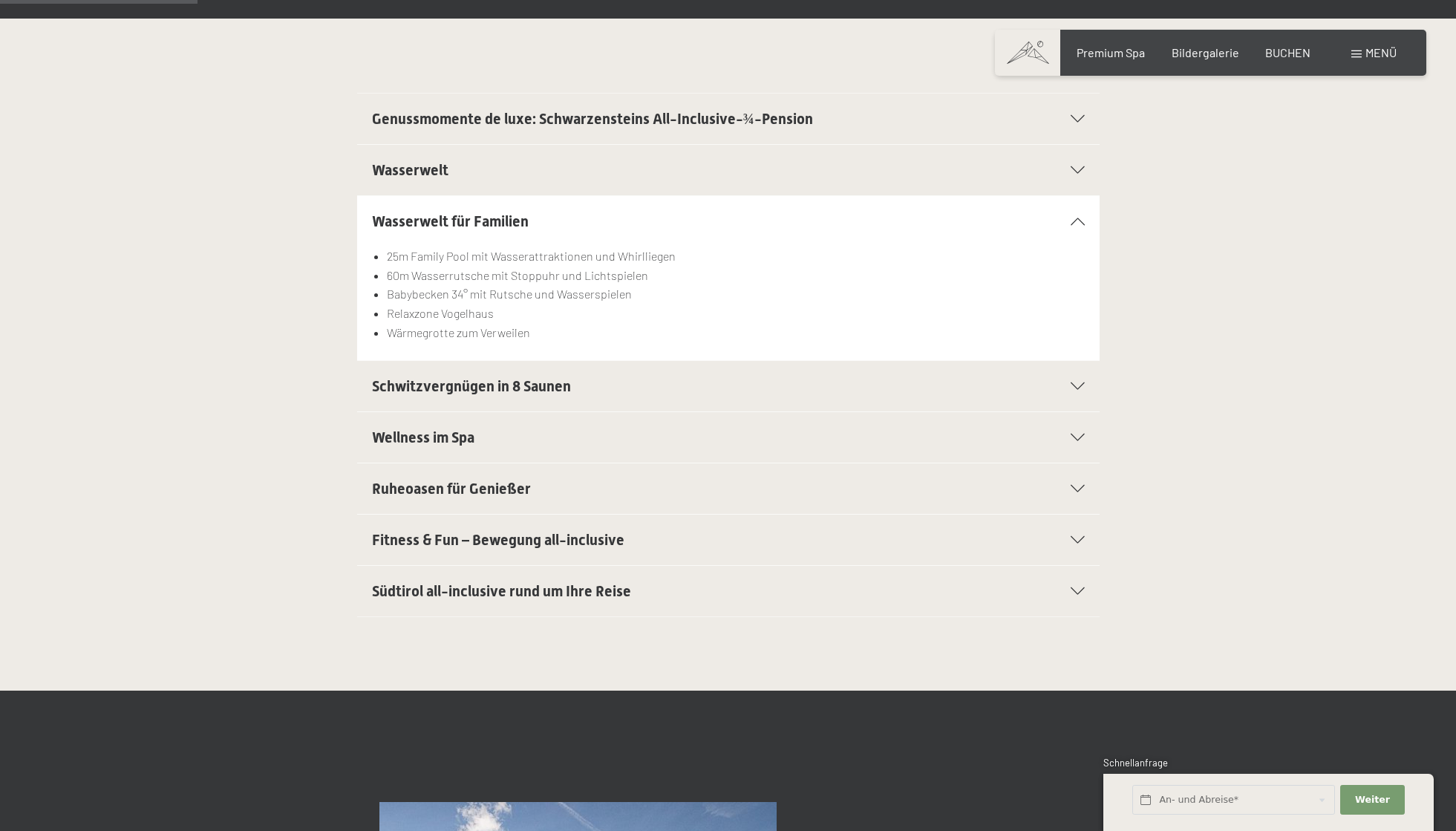
click at [473, 543] on span "Fitness & Fun – Bewegung all-inclusive" at bounding box center [498, 540] width 253 height 18
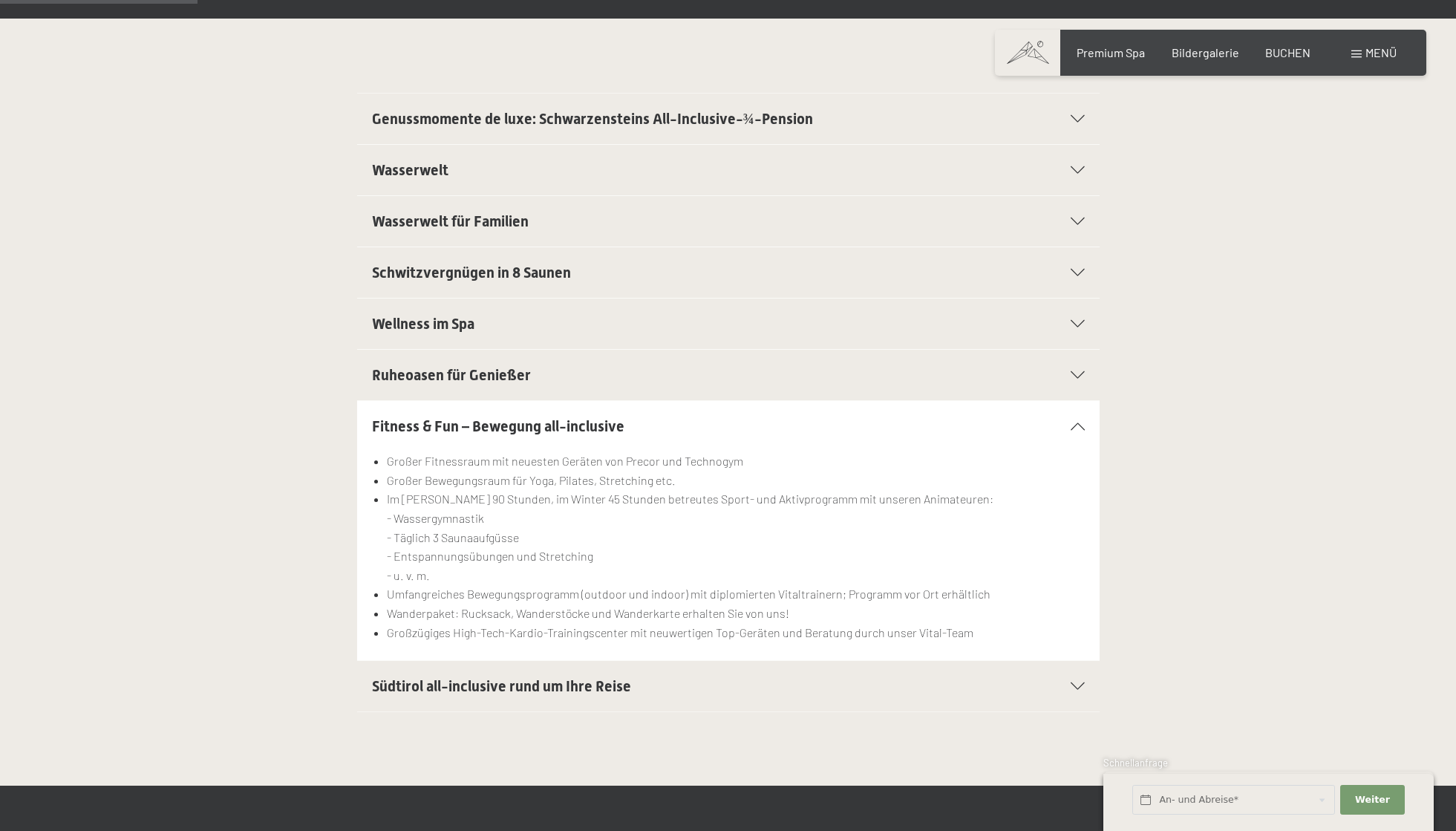
click at [487, 684] on span "Südtirol all-inclusive rund um Ihre Reise" at bounding box center [501, 686] width 259 height 18
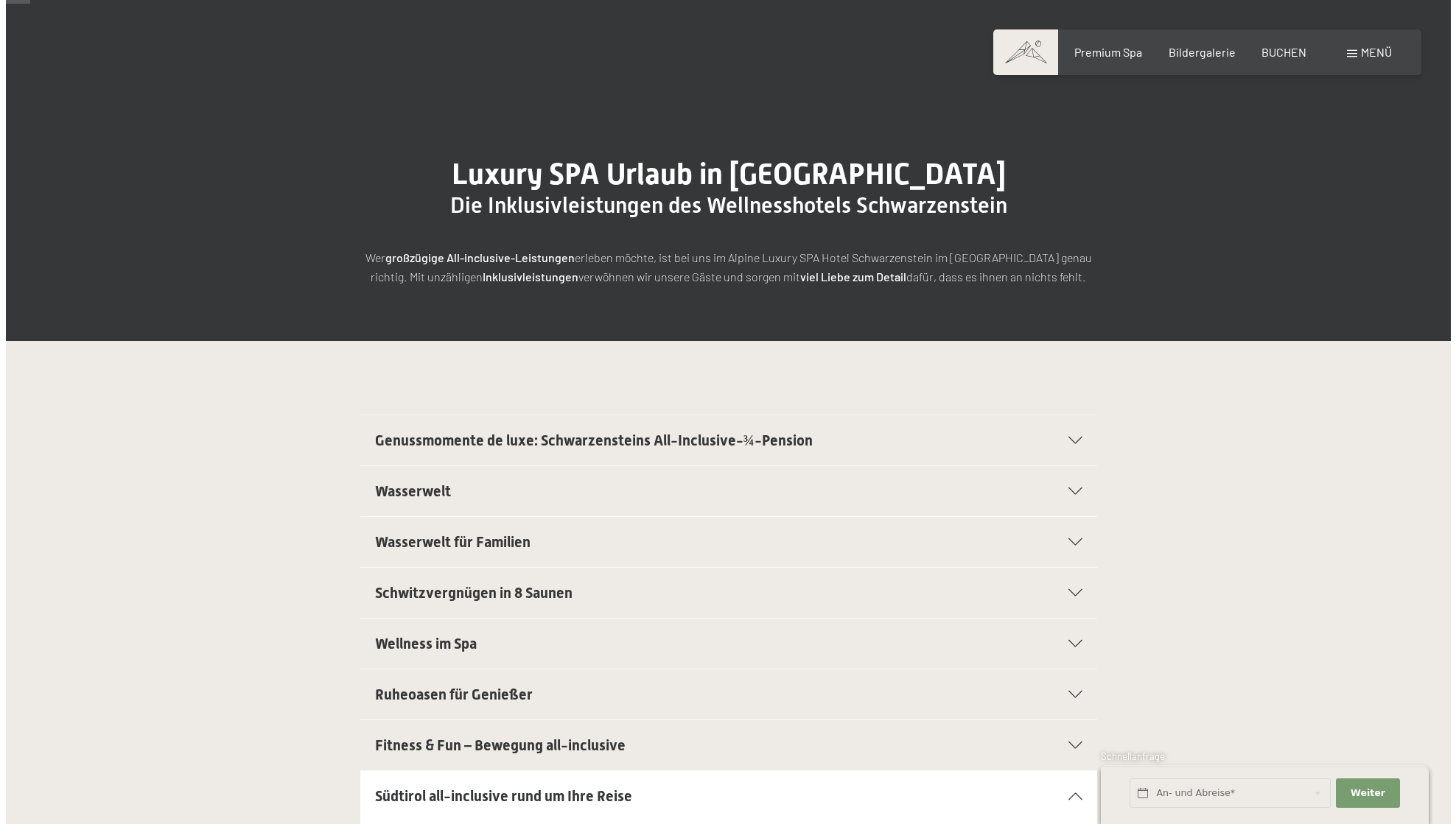
scroll to position [0, 0]
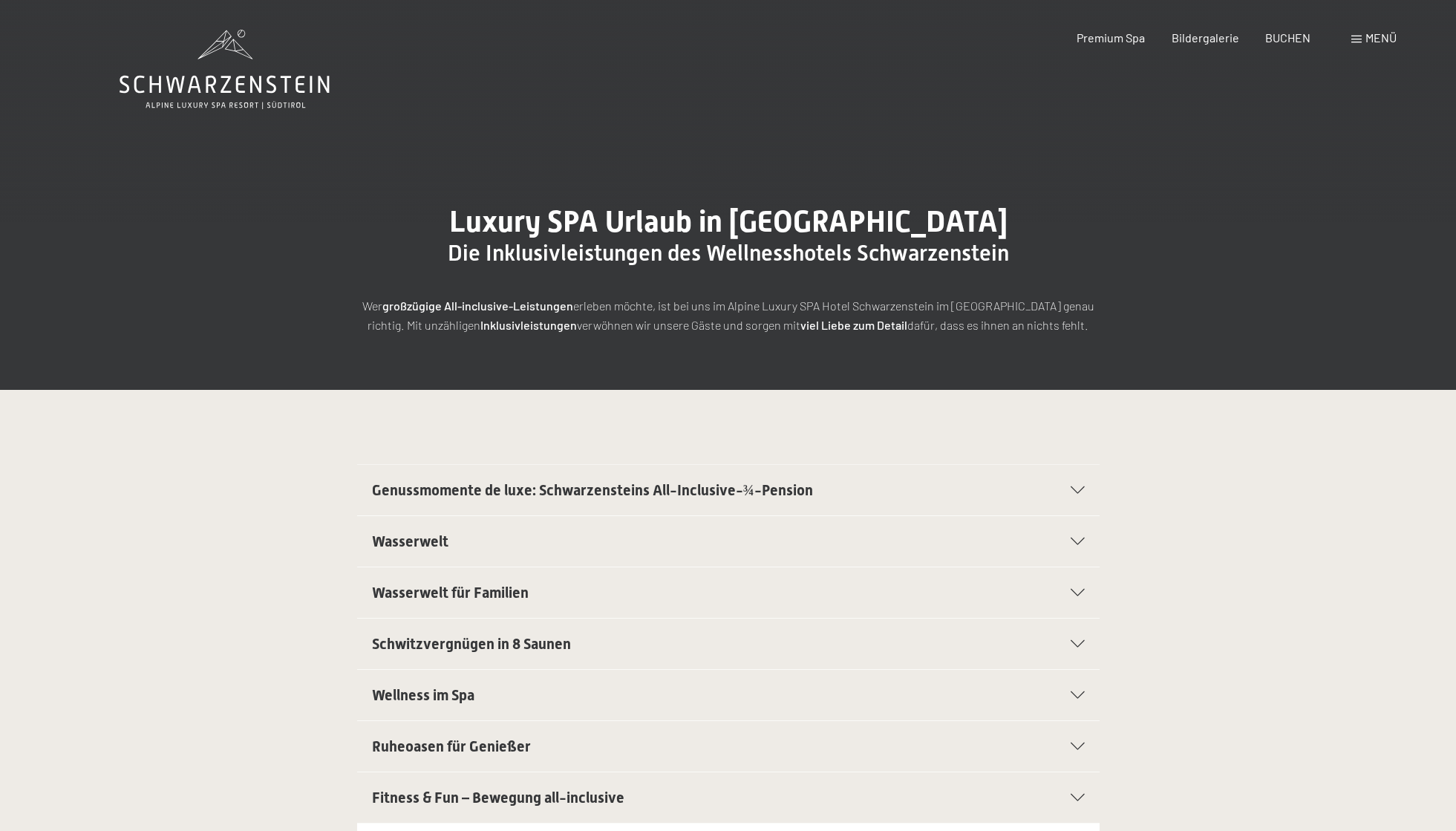
click at [1363, 32] on div "Menü" at bounding box center [1374, 37] width 45 height 16
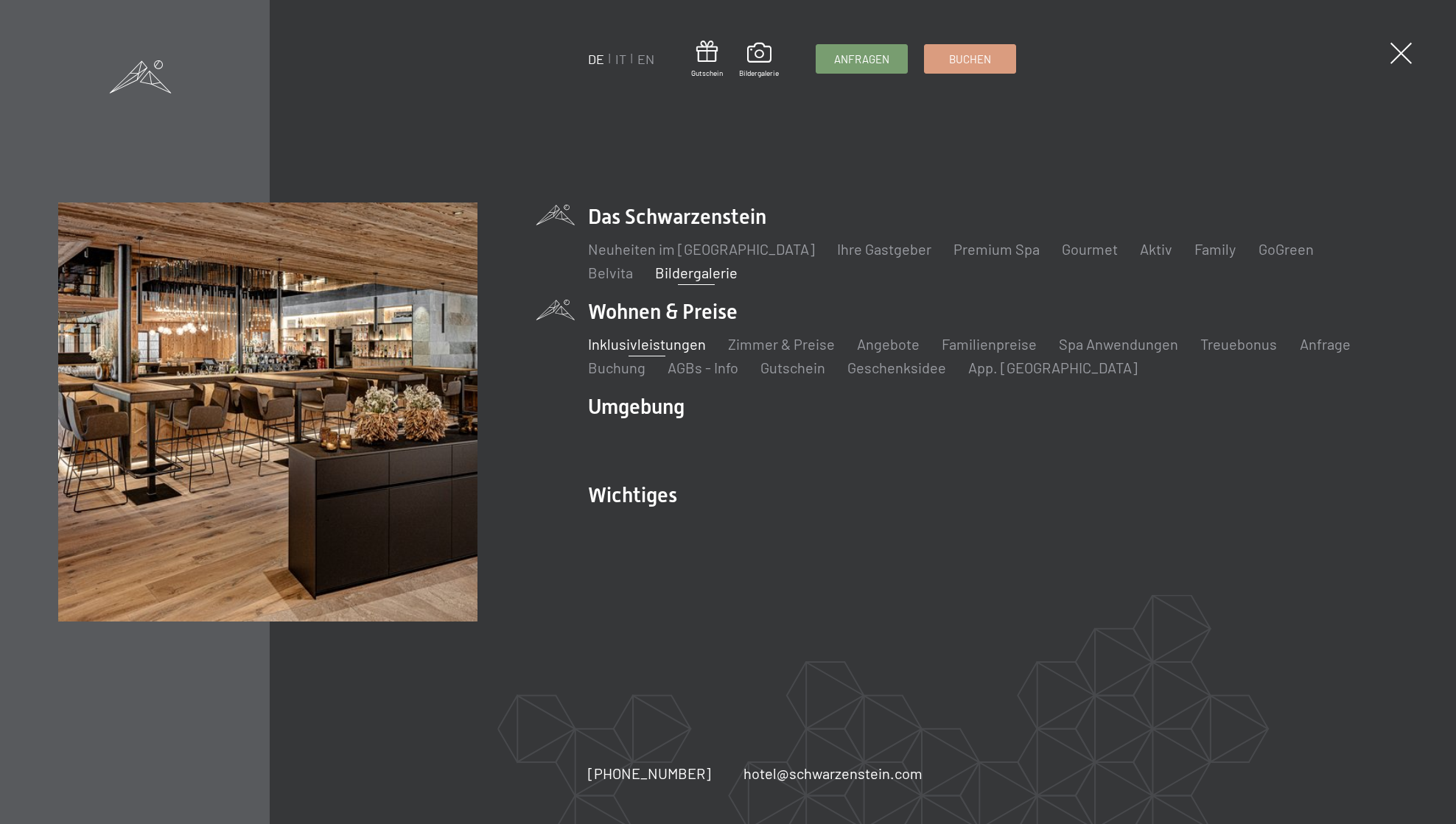
click at [656, 276] on link "Bildergalerie" at bounding box center [696, 272] width 82 height 18
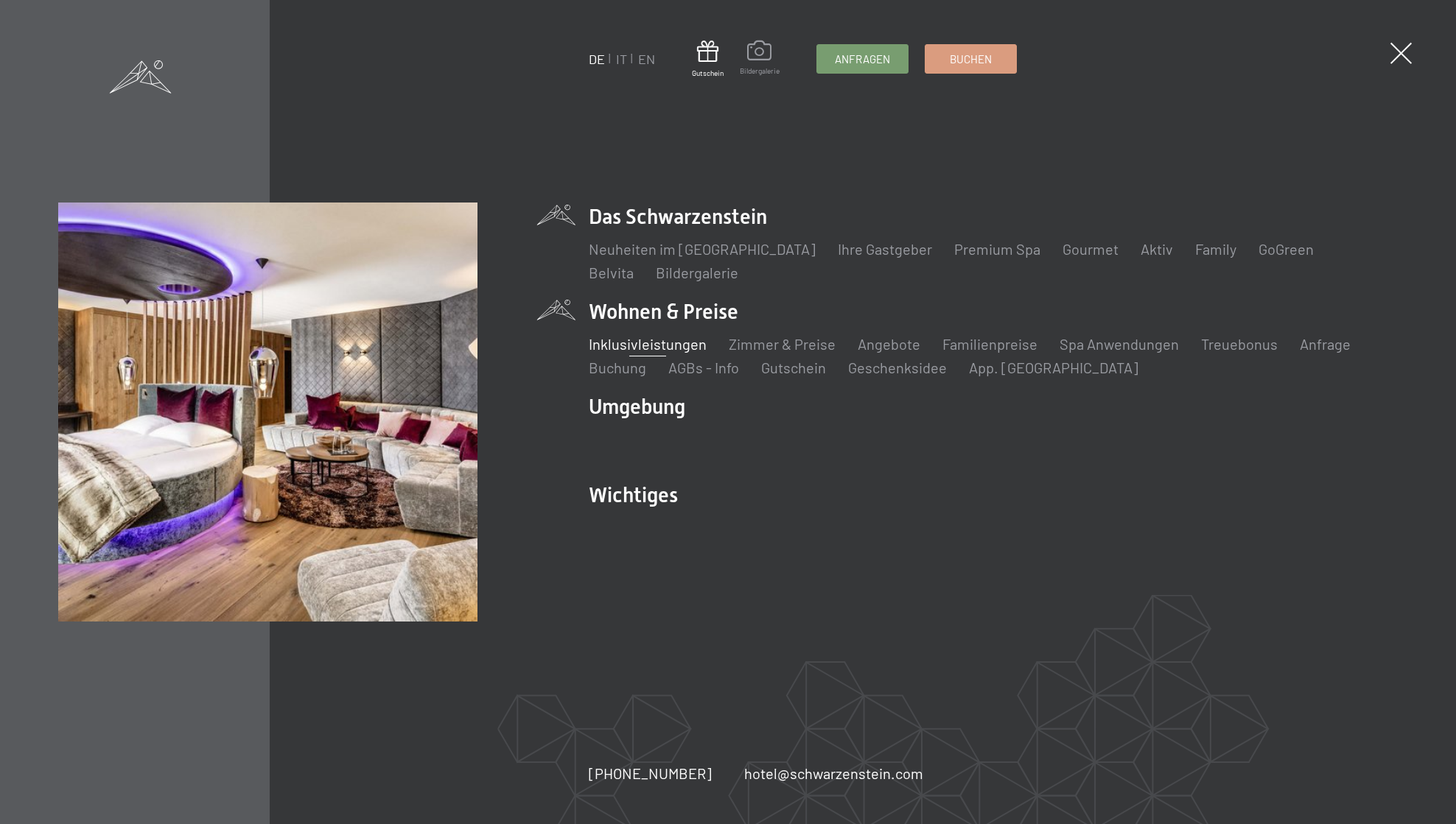
click at [767, 52] on span at bounding box center [760, 53] width 40 height 25
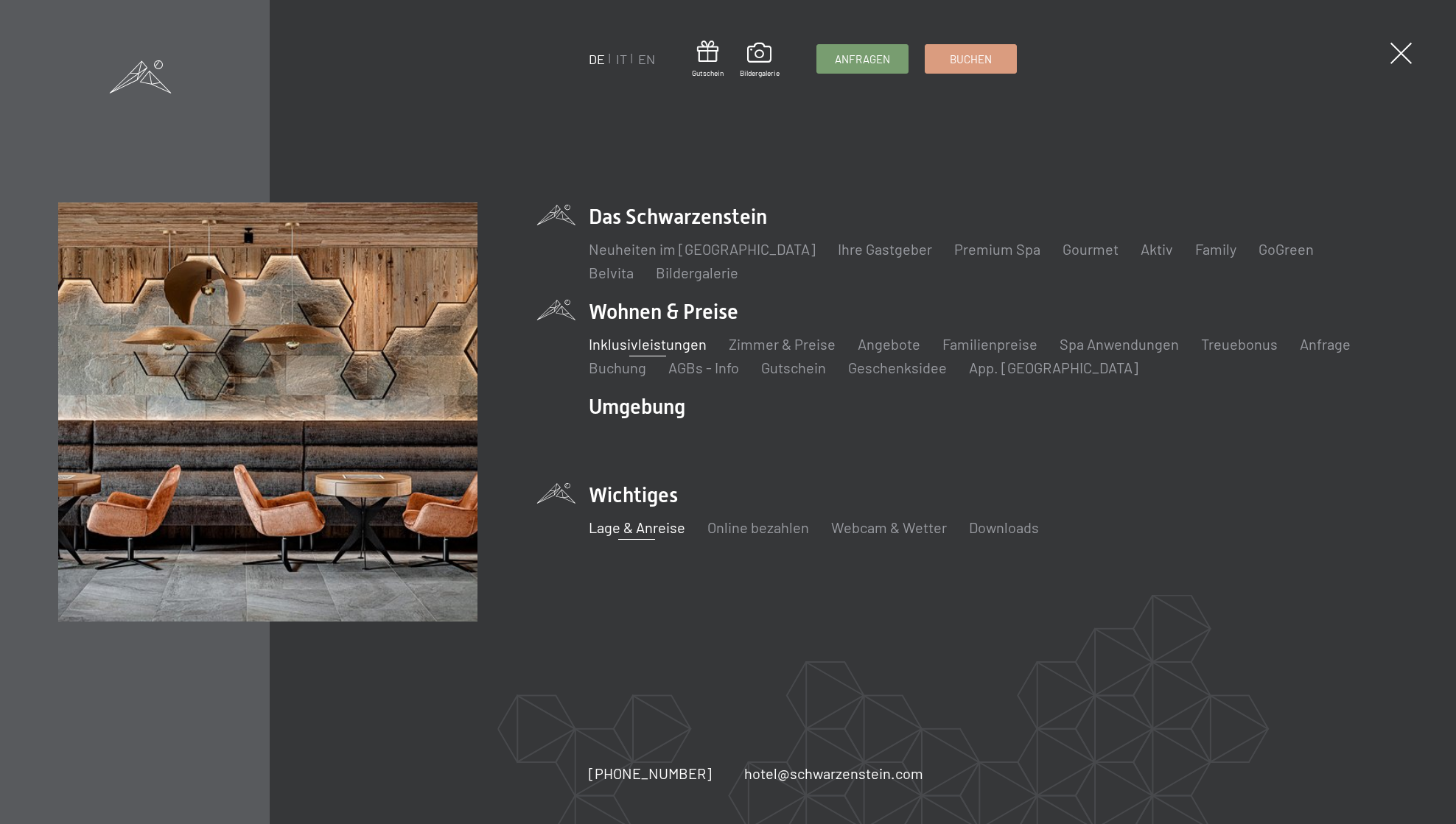
click at [642, 534] on link "Lage & Anreise" at bounding box center [637, 527] width 97 height 18
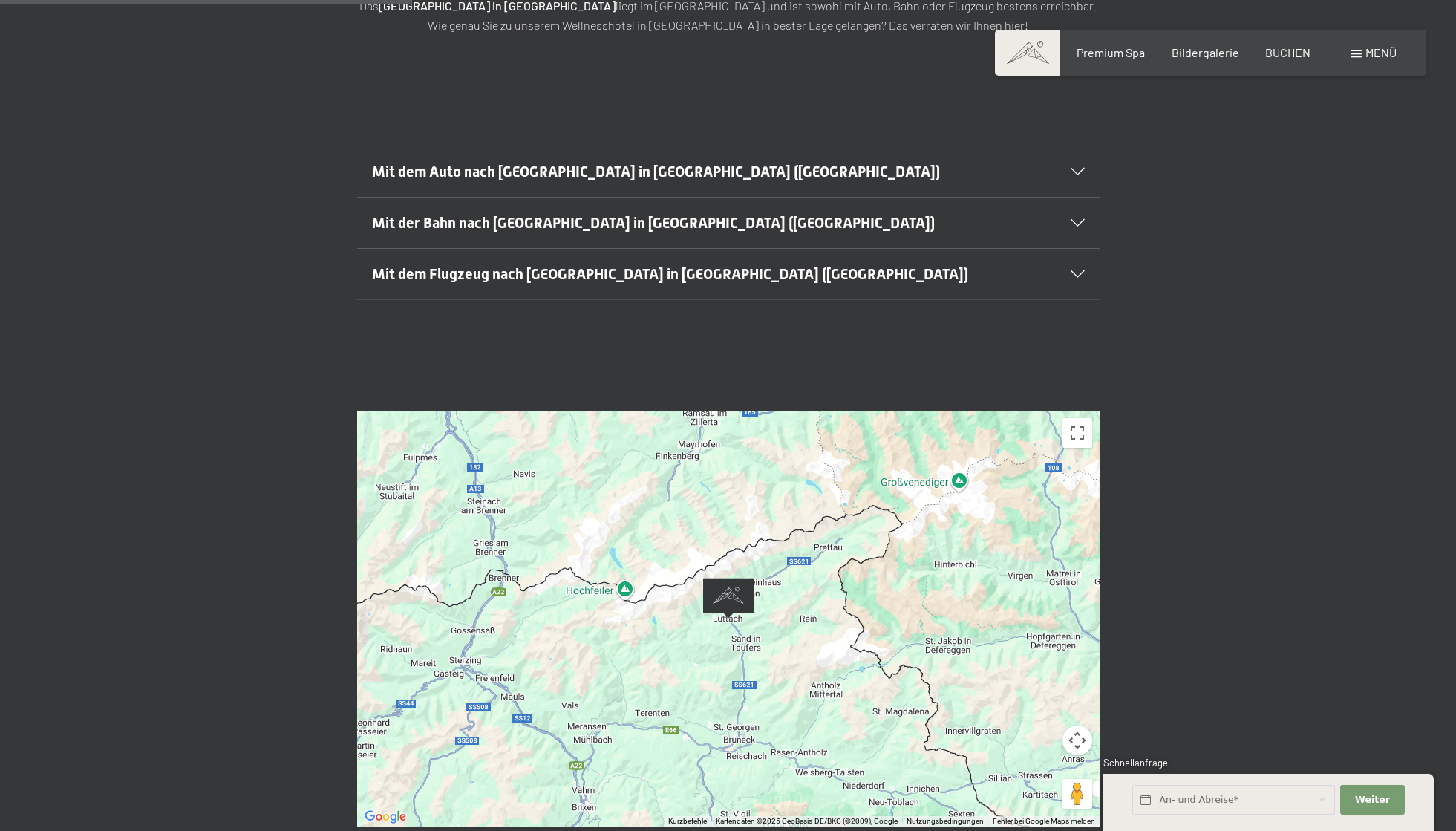
scroll to position [520, 0]
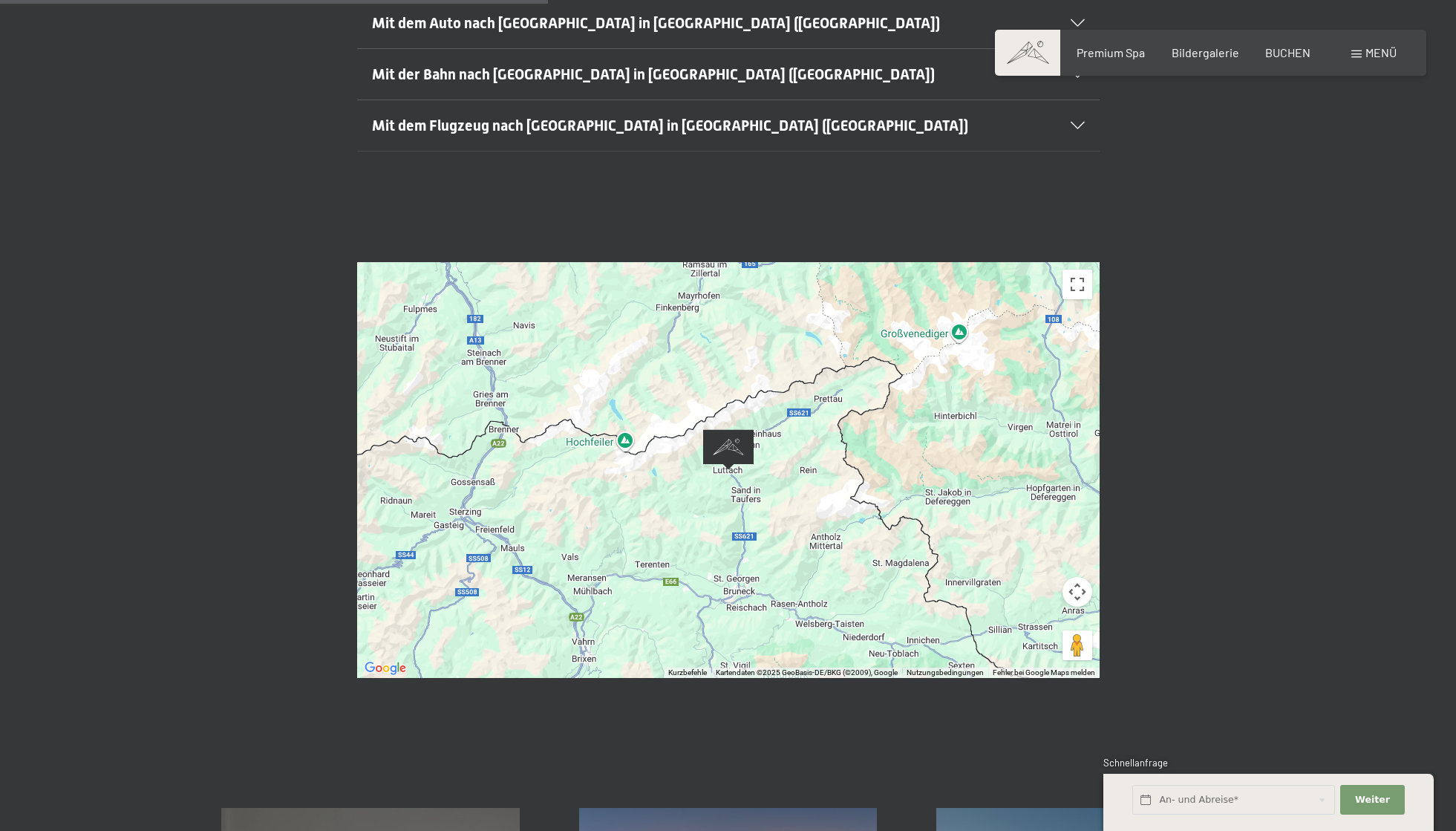
click at [803, 500] on div "Um von einem Element zum anderen zu gelangen, drückst du die Pfeiltasten entspr…" at bounding box center [728, 470] width 742 height 416
click at [1076, 270] on button "Vollbildansicht ein/aus" at bounding box center [1077, 284] width 29 height 29
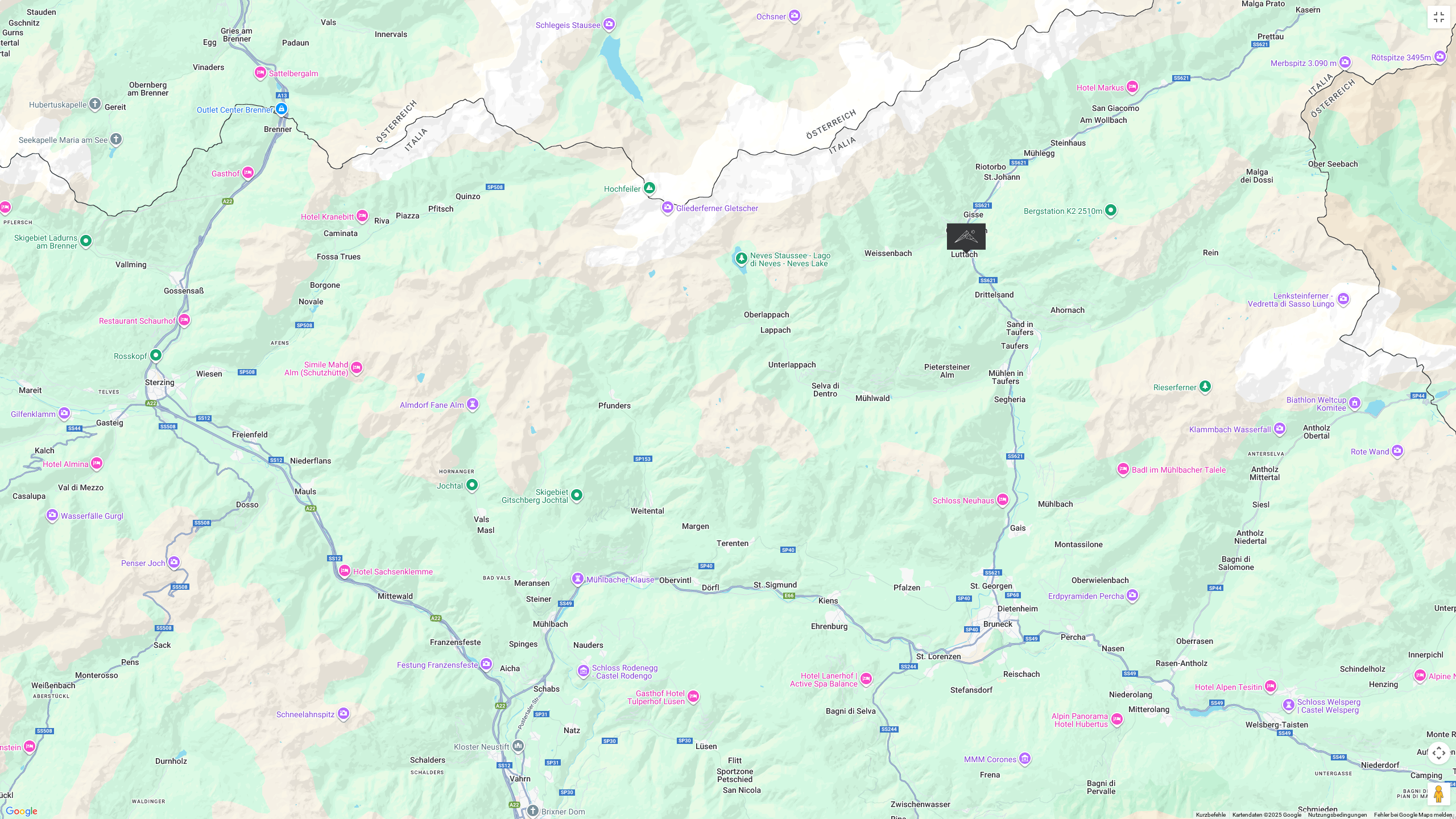
drag, startPoint x: 436, startPoint y: 431, endPoint x: 595, endPoint y: 355, distance: 176.2
click at [595, 355] on div "Um von einem Element zum anderen zu gelangen, drückst du die Pfeiltasten entspr…" at bounding box center [728, 410] width 1456 height 819
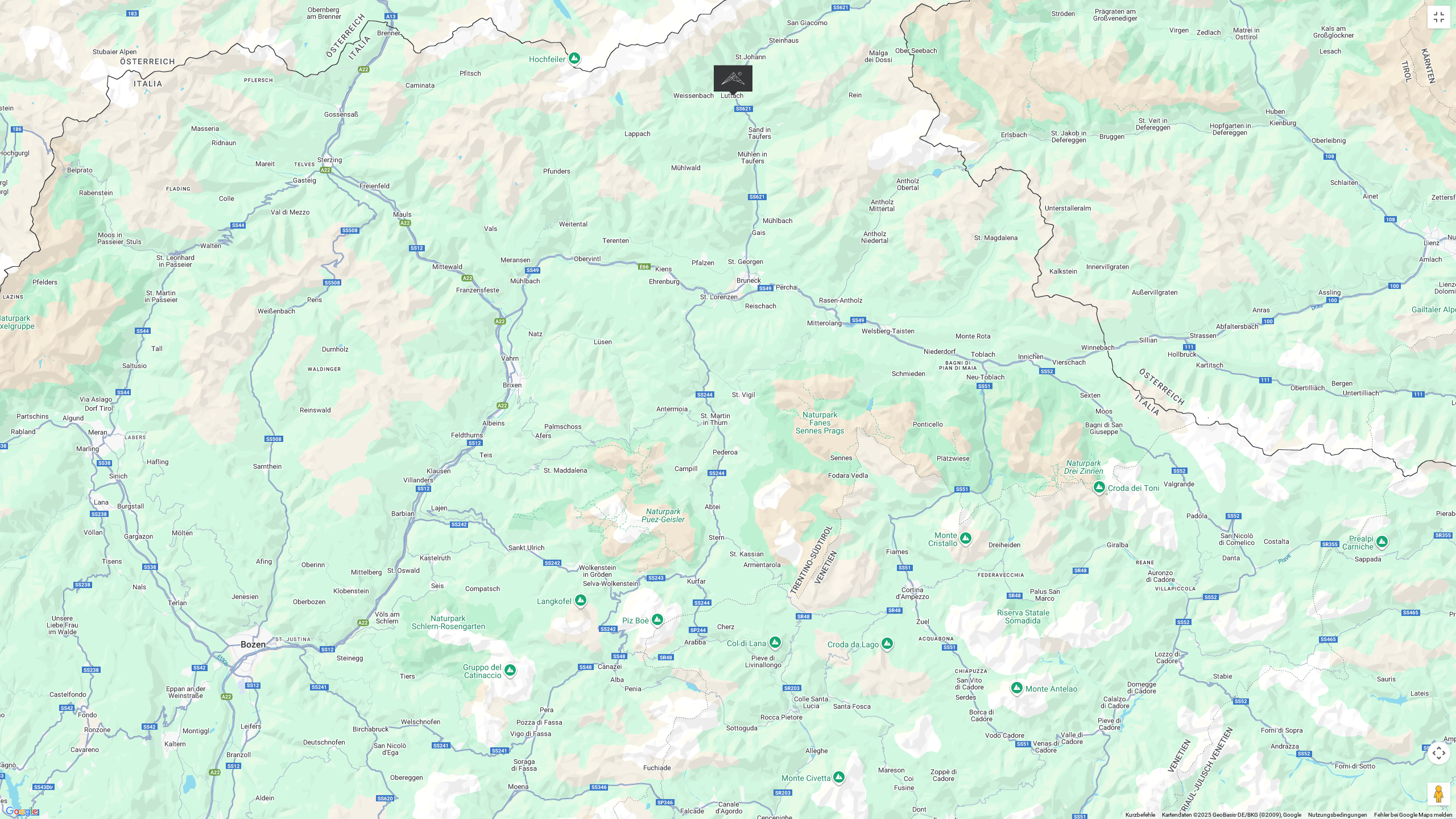
drag, startPoint x: 572, startPoint y: 557, endPoint x: 548, endPoint y: 344, distance: 214.3
click at [548, 344] on div "Um von einem Element zum anderen zu gelangen, drückst du die Pfeiltasten entspr…" at bounding box center [728, 410] width 1456 height 819
click at [364, 115] on div "Um von einem Element zum anderen zu gelangen, drückst du die Pfeiltasten entspr…" at bounding box center [728, 410] width 1456 height 819
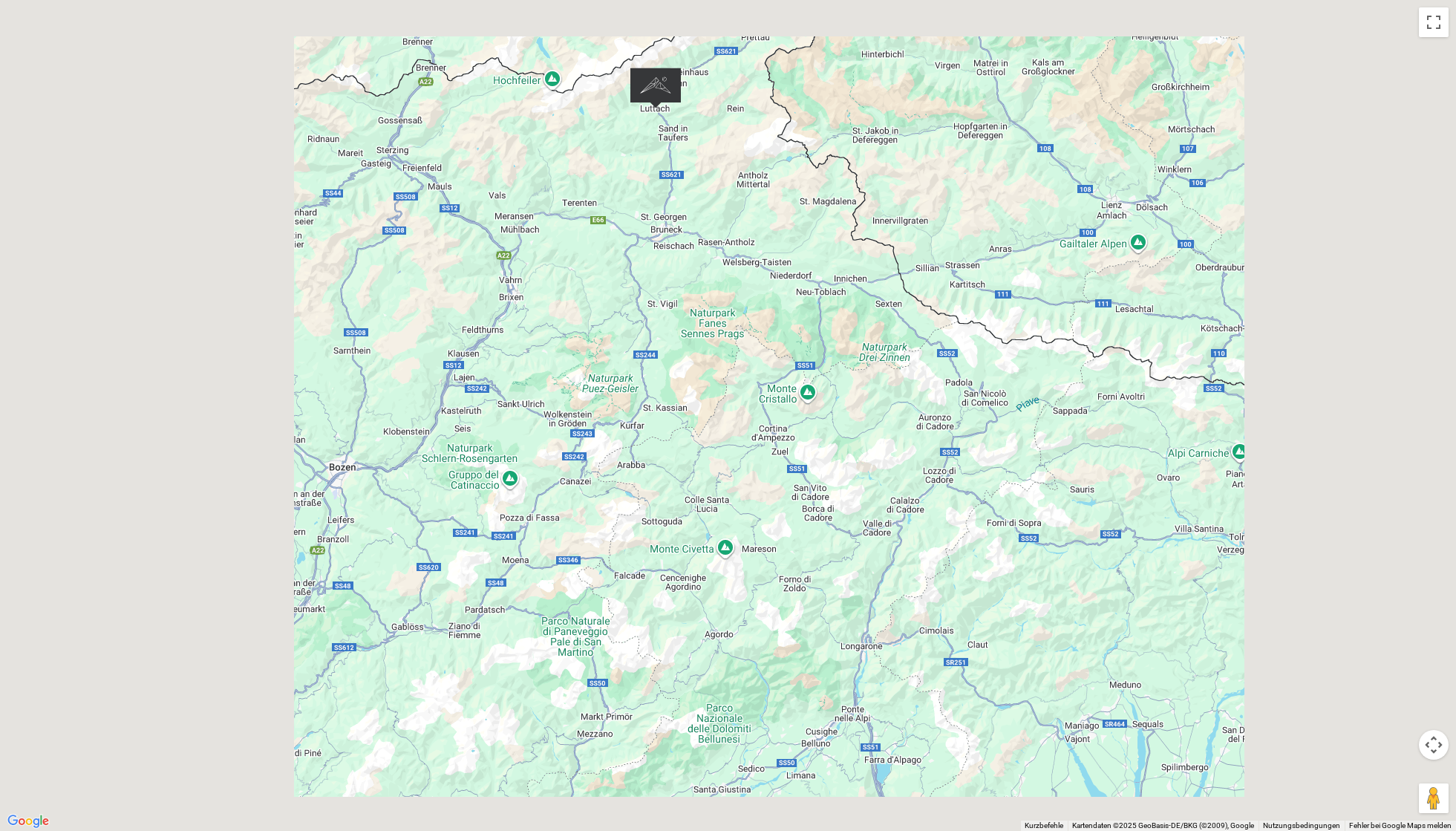
scroll to position [0, 0]
